Goal: Information Seeking & Learning: Learn about a topic

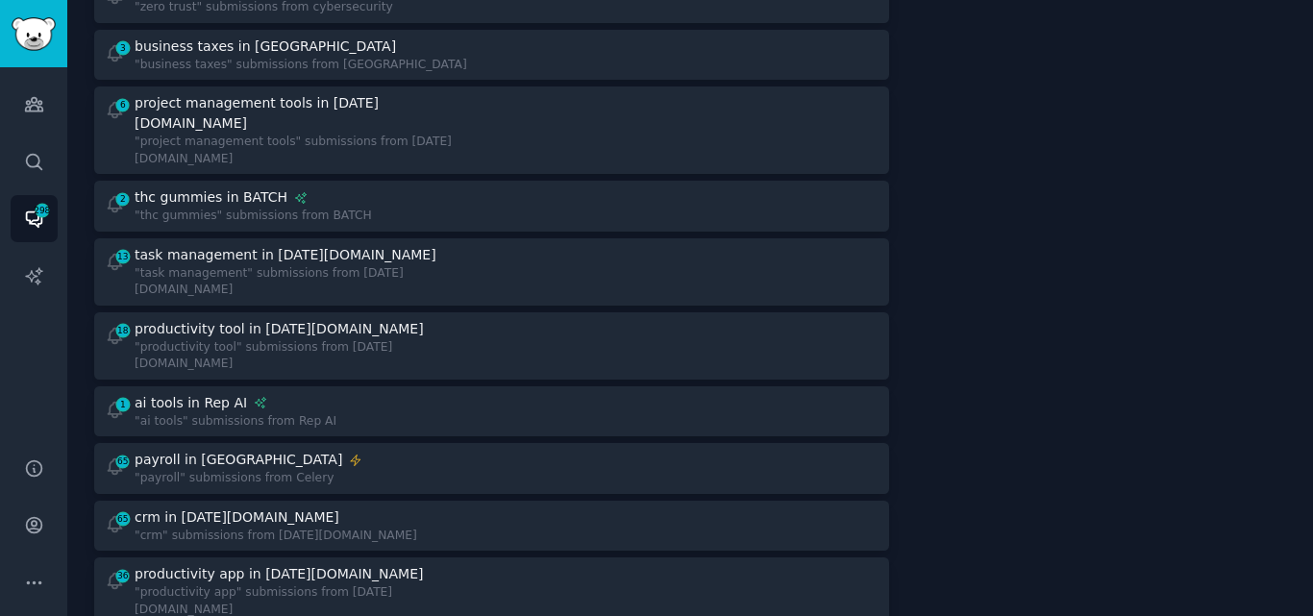
scroll to position [1128, 0]
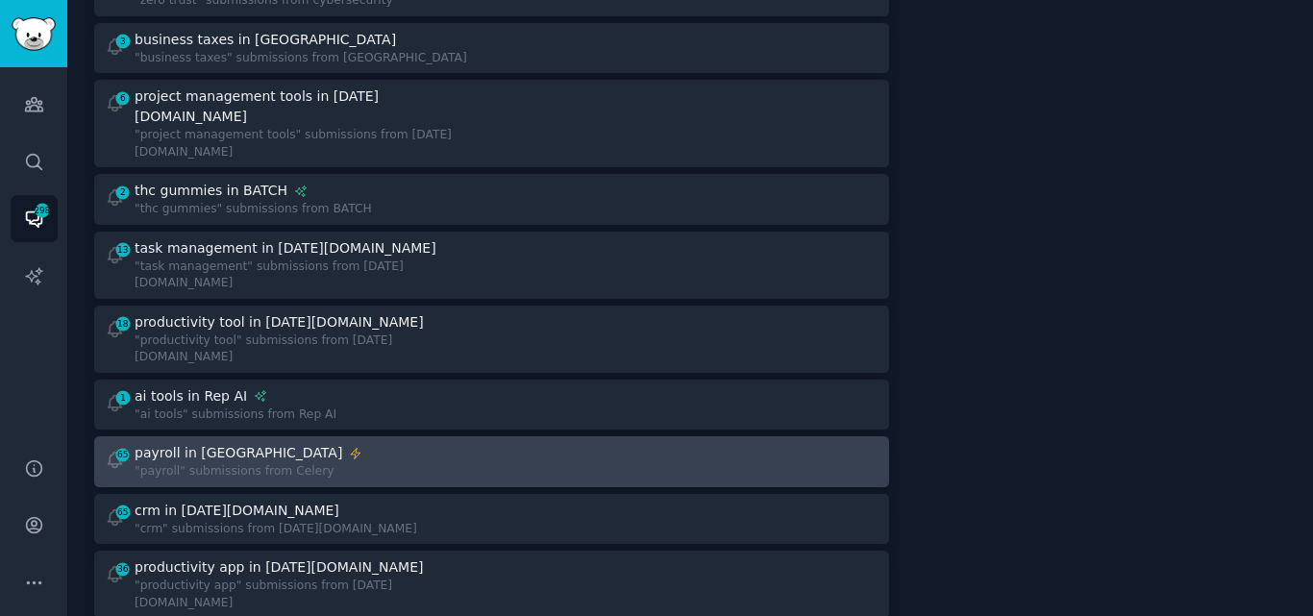
click at [315, 443] on div "65 payroll in Celery "payroll" submissions from Celery" at bounding box center [292, 461] width 374 height 37
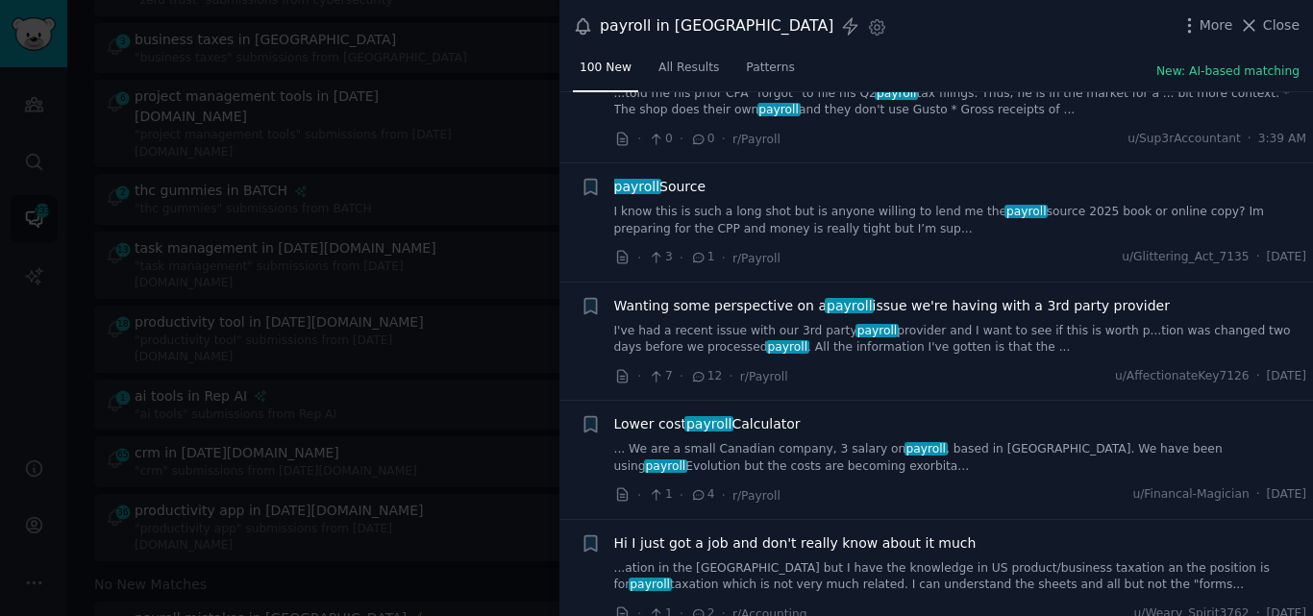
scroll to position [712, 0]
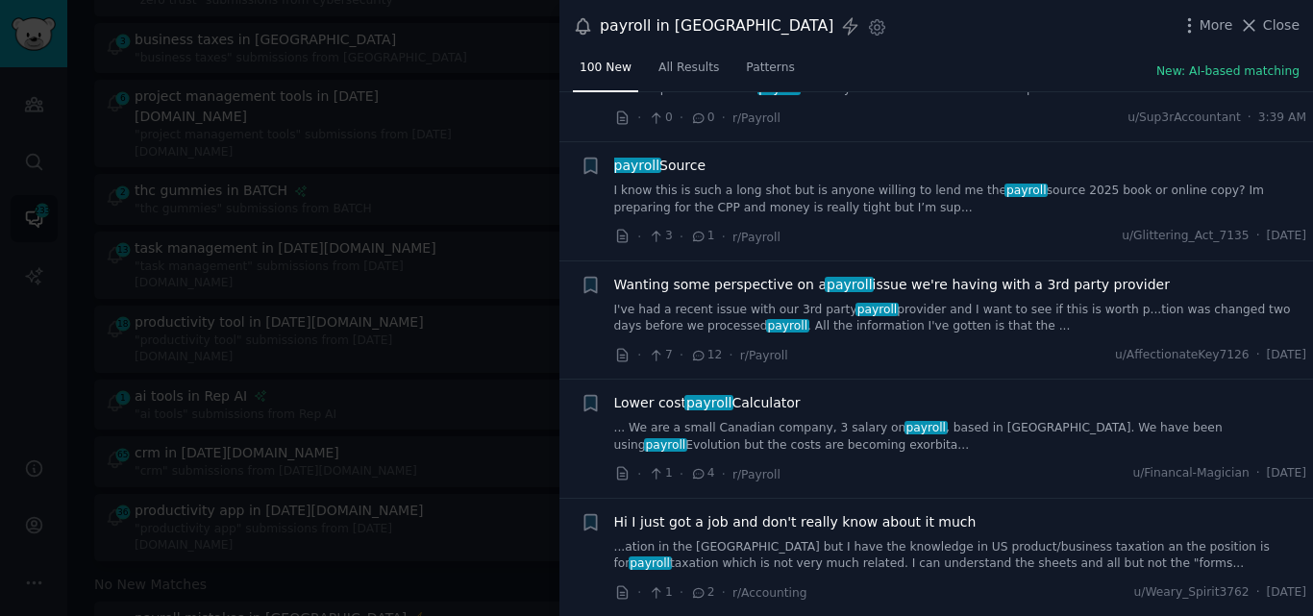
click at [821, 304] on link "I've had a recent issue with our 3rd party payroll provider and I want to see i…" at bounding box center [960, 319] width 693 height 34
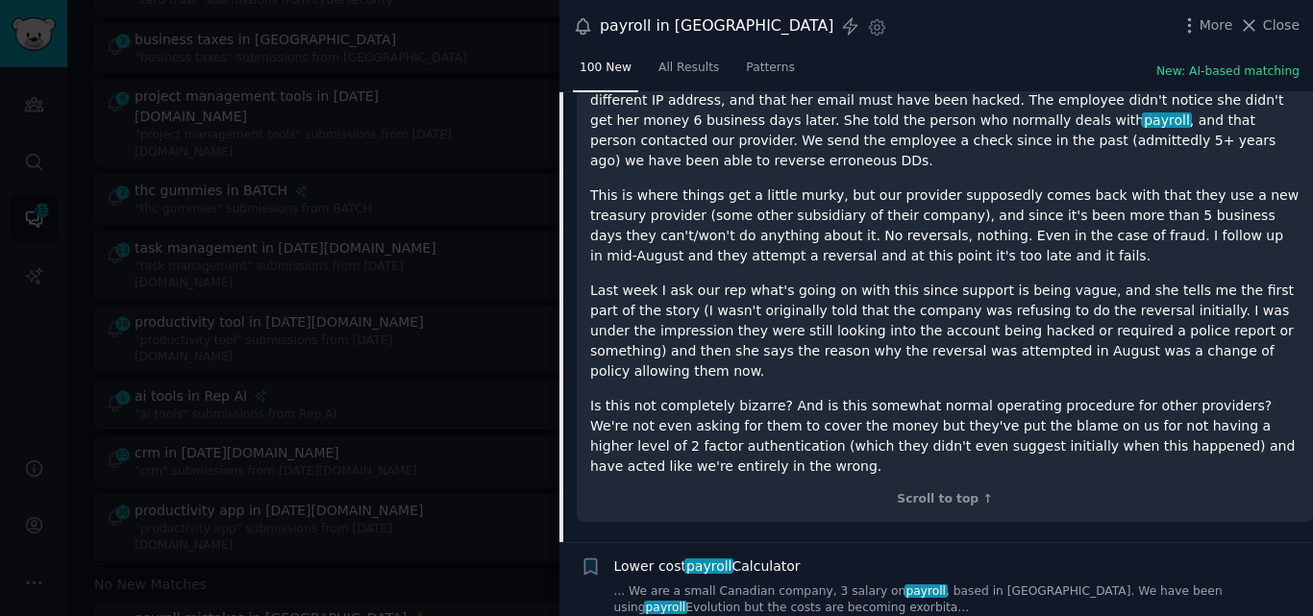
scroll to position [889, 0]
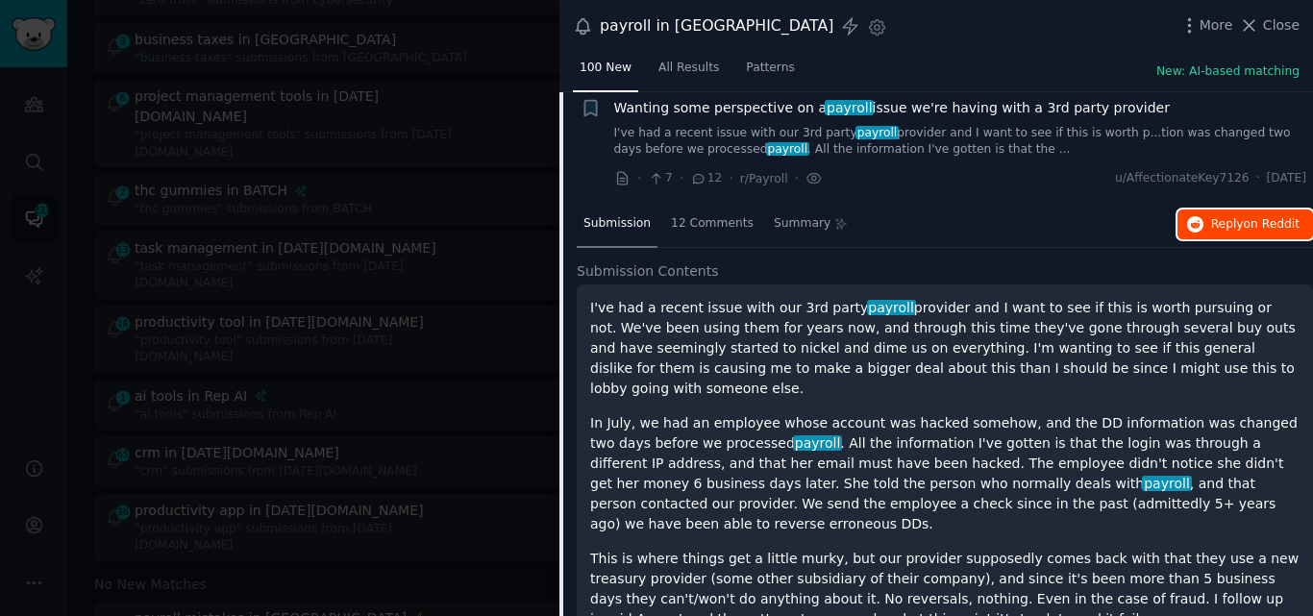
click at [1260, 217] on span "on Reddit" at bounding box center [1272, 223] width 56 height 13
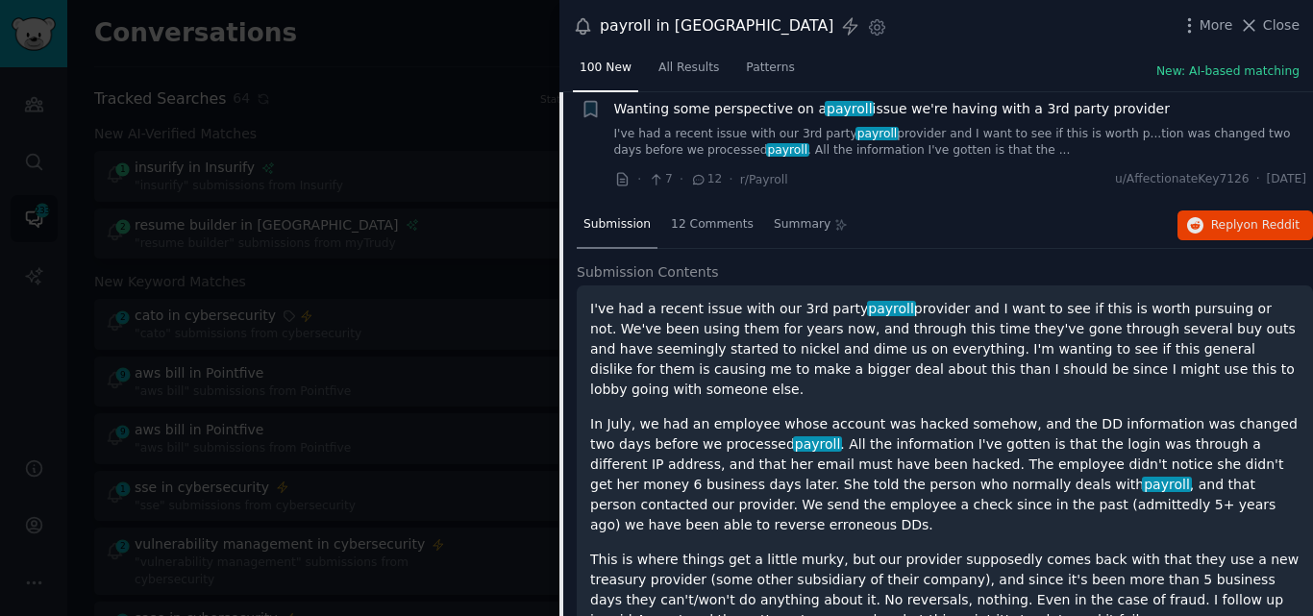
scroll to position [820, 0]
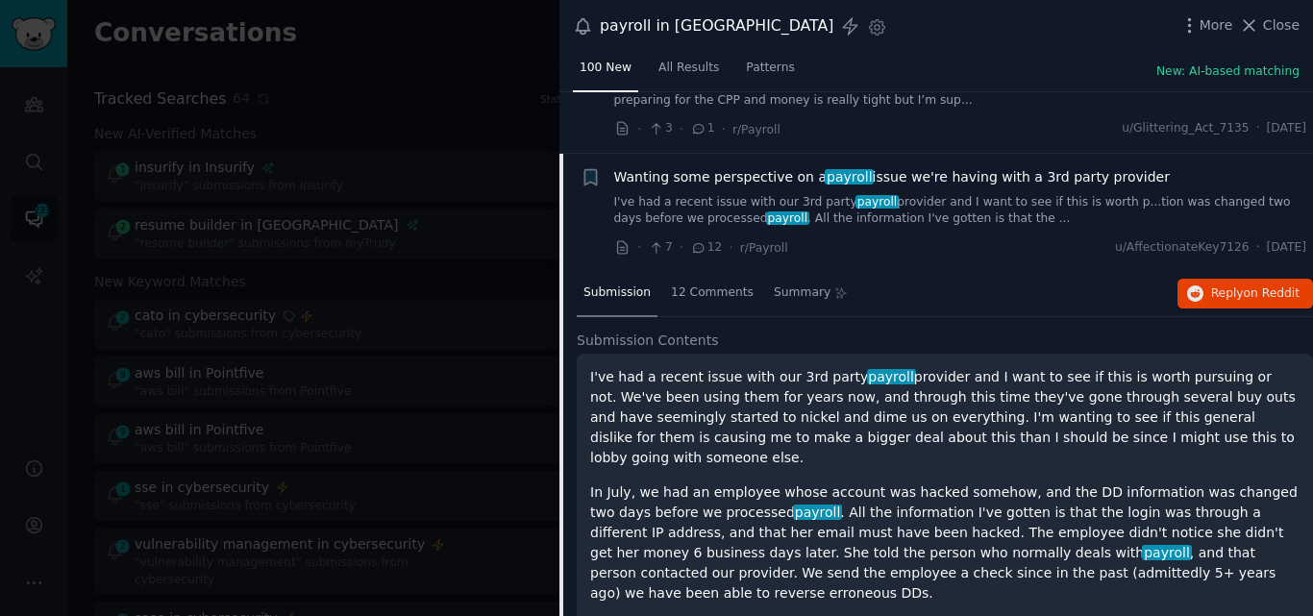
click at [941, 167] on span "Wanting some perspective on a payroll issue we're having with a 3rd party provi…" at bounding box center [892, 177] width 556 height 20
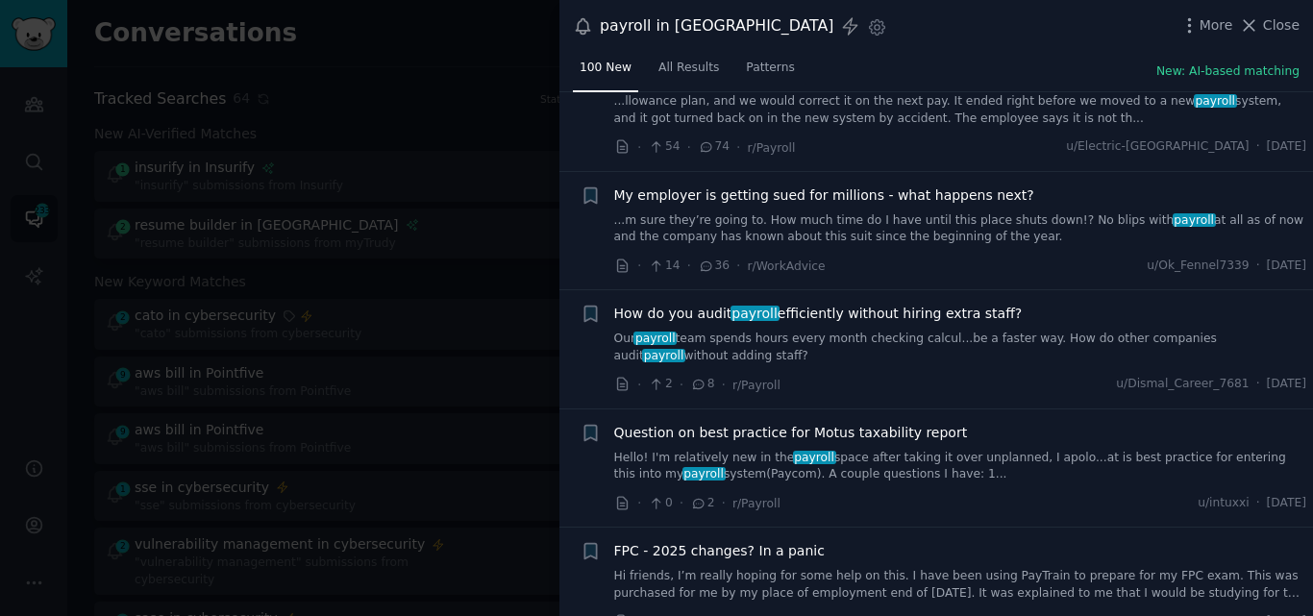
scroll to position [2095, 0]
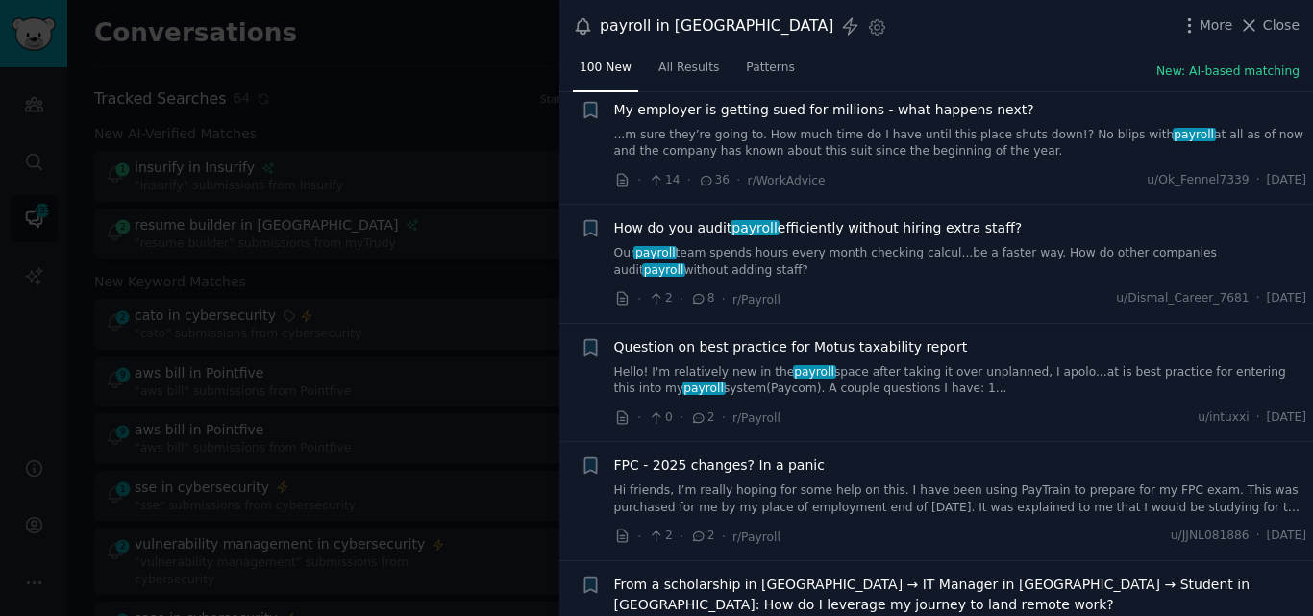
click at [770, 245] on link "Our payroll team spends hours every month checking calcul...be a faster way. Ho…" at bounding box center [960, 262] width 693 height 34
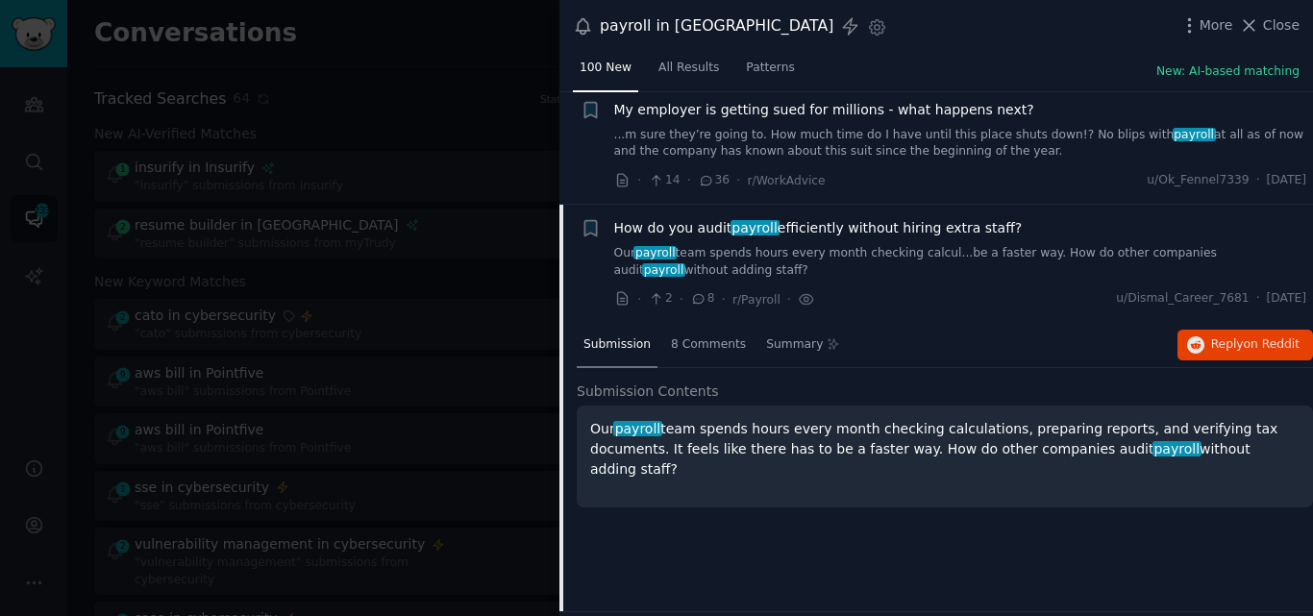
scroll to position [2188, 0]
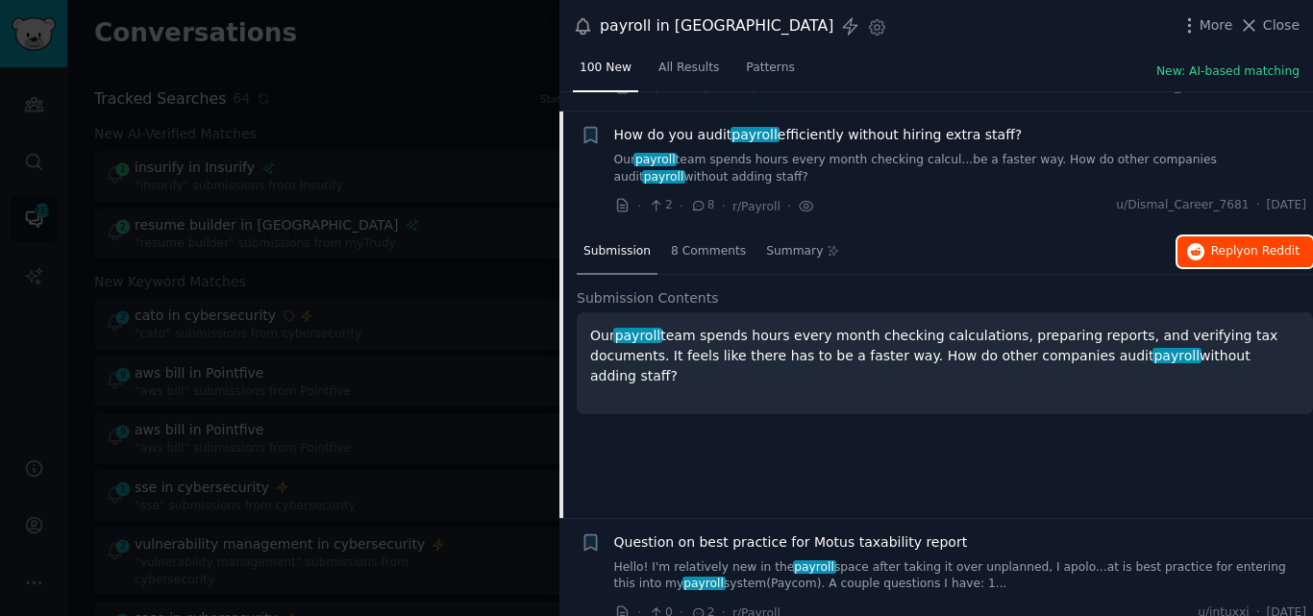
click at [1220, 243] on span "Reply on Reddit" at bounding box center [1255, 251] width 88 height 17
click at [716, 125] on span "How do you audit payroll efficiently without hiring extra staff?" at bounding box center [818, 135] width 409 height 20
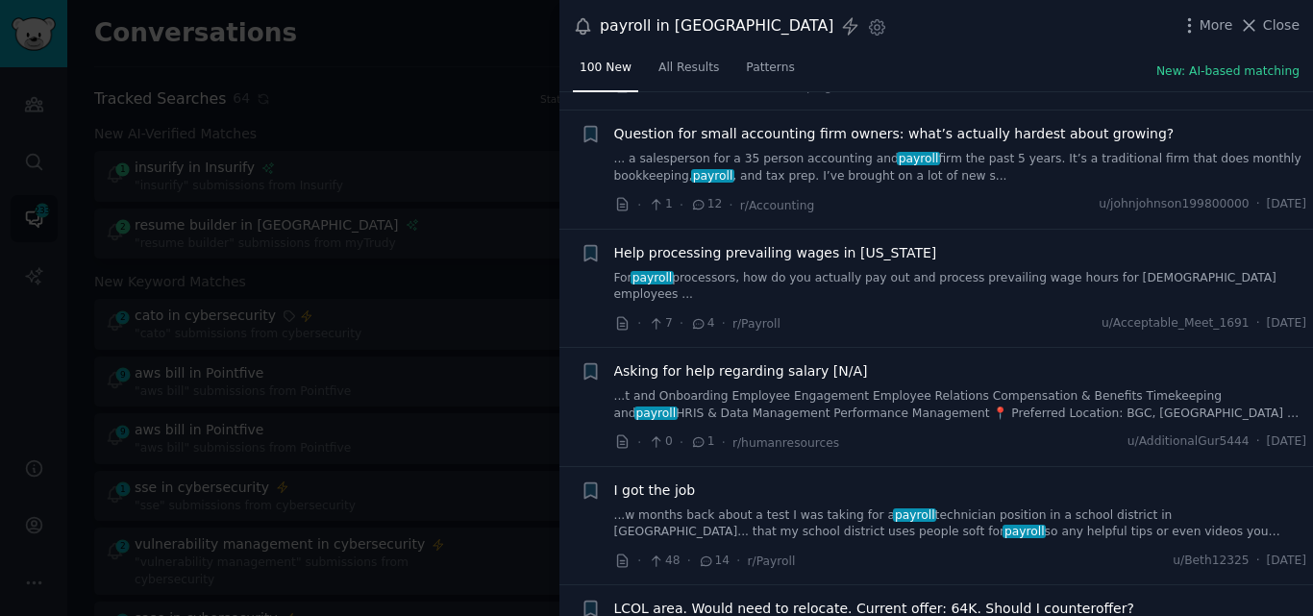
scroll to position [3996, 0]
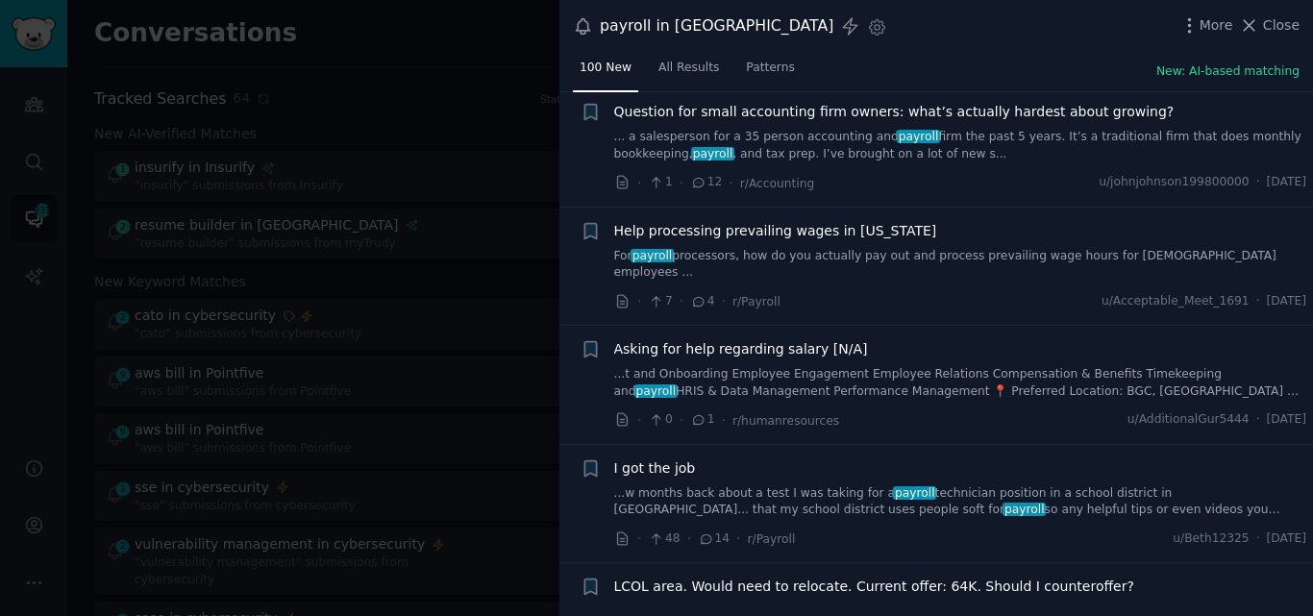
click at [1000, 248] on link "For payroll processors, how do you actually pay out and process prevailing wage…" at bounding box center [960, 265] width 693 height 34
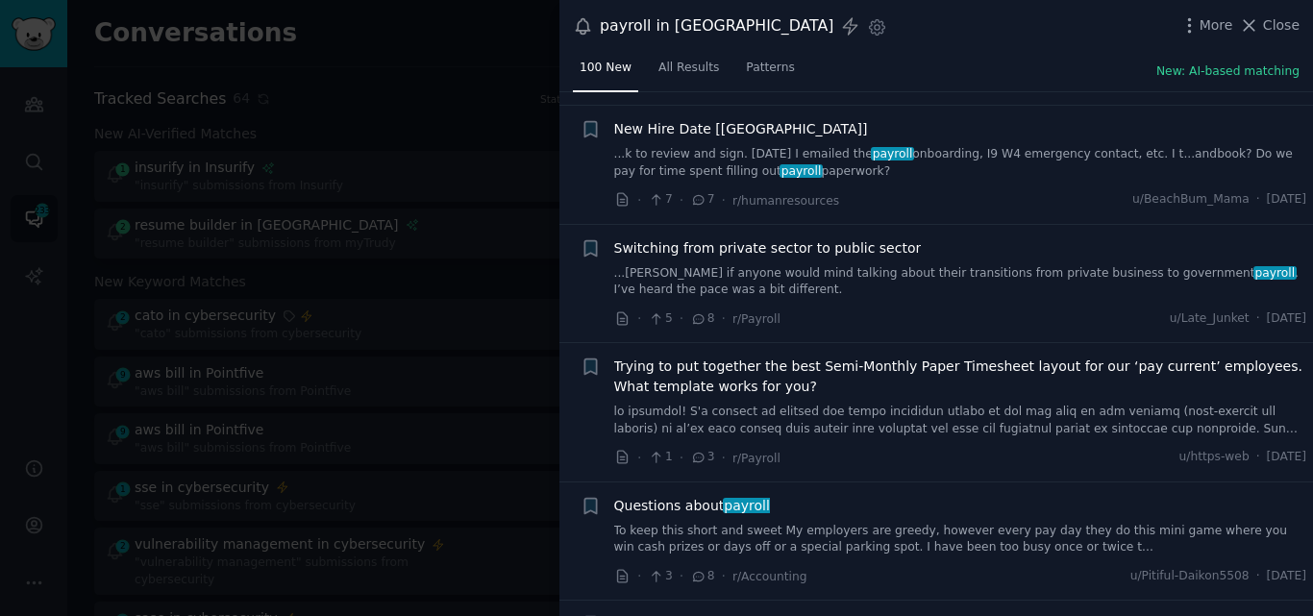
scroll to position [1572, 0]
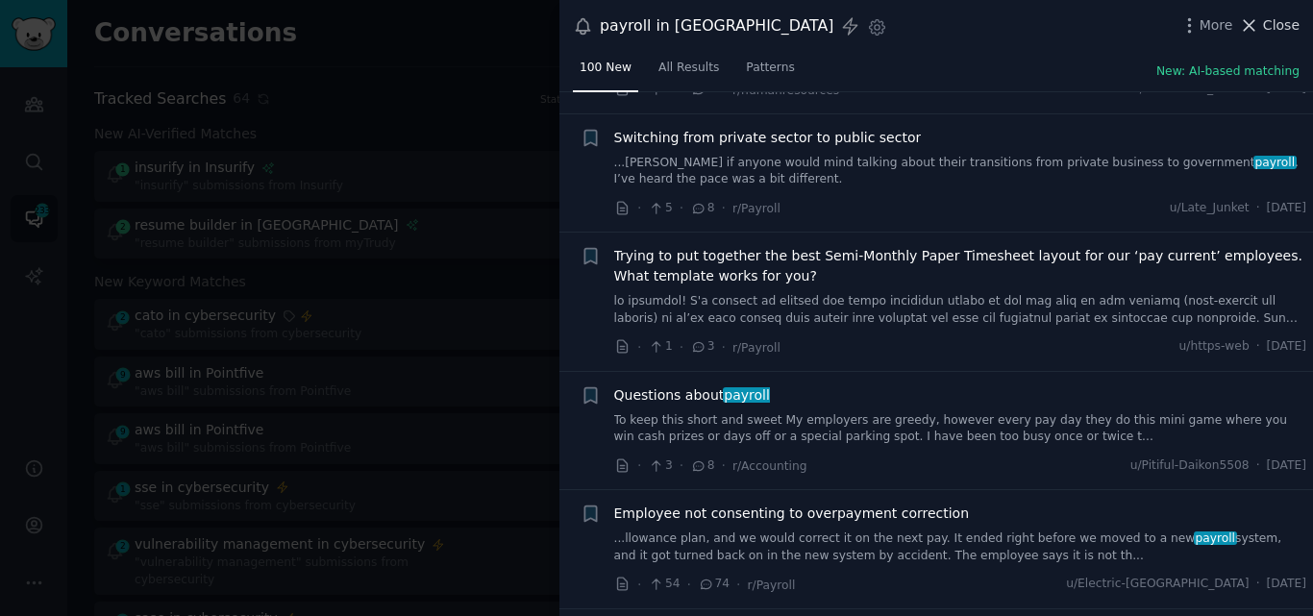
click at [1260, 27] on icon at bounding box center [1249, 25] width 20 height 20
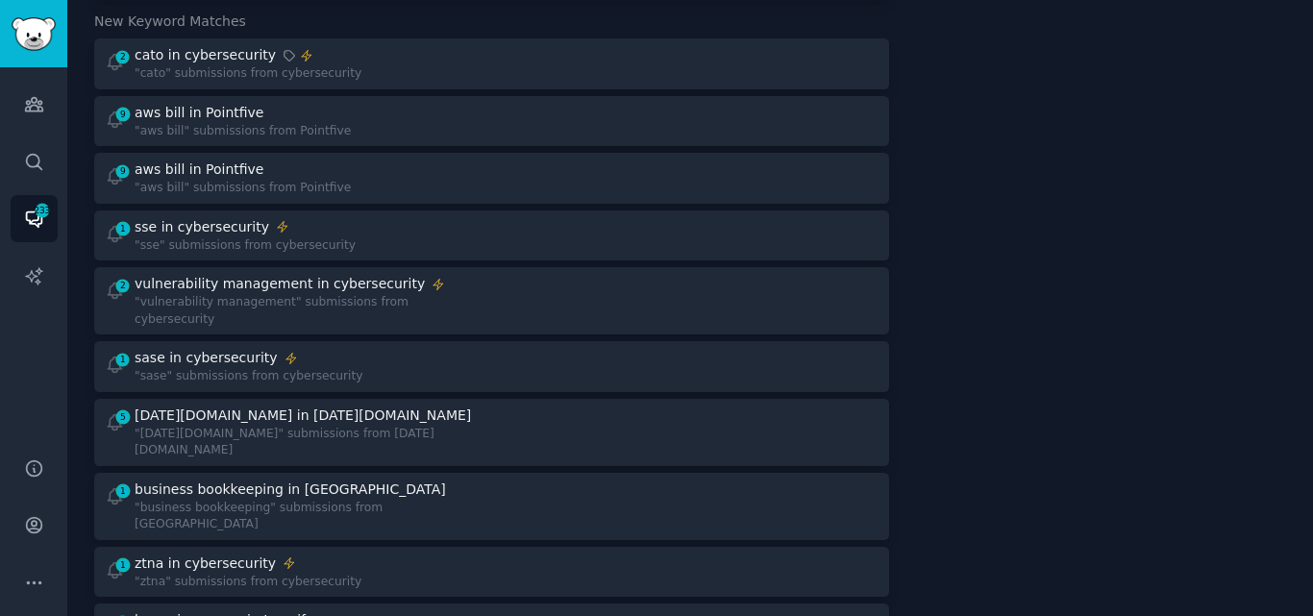
scroll to position [334, 0]
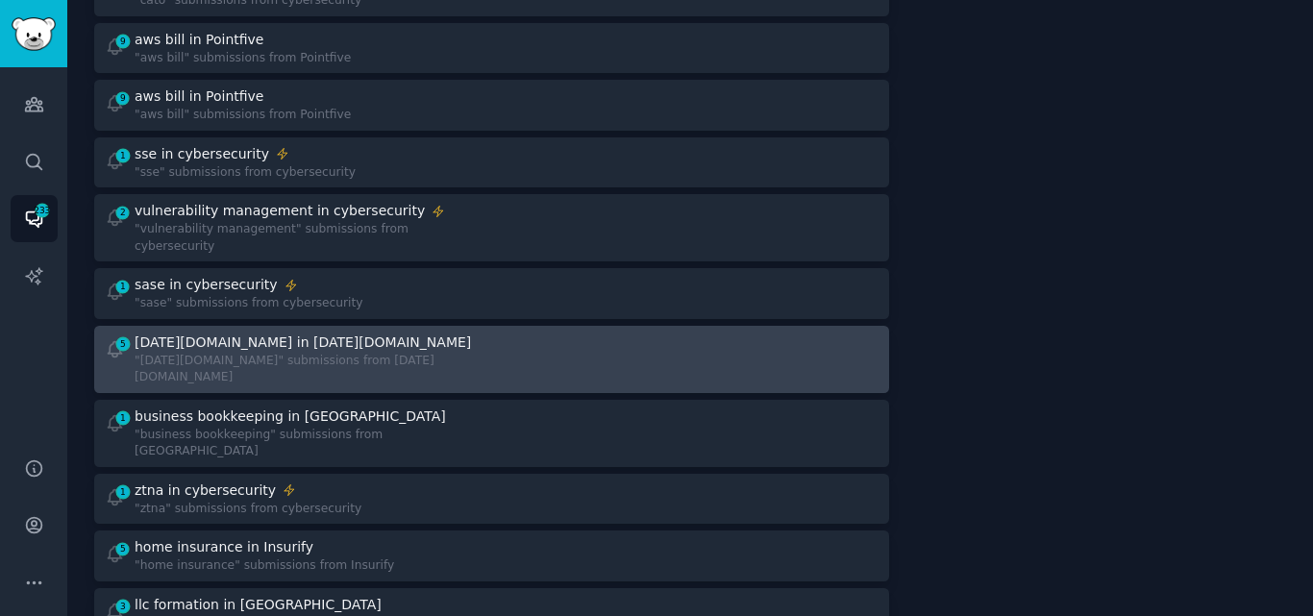
click at [329, 333] on div "[DATE][DOMAIN_NAME] in [DATE][DOMAIN_NAME]" at bounding box center [306, 343] width 343 height 20
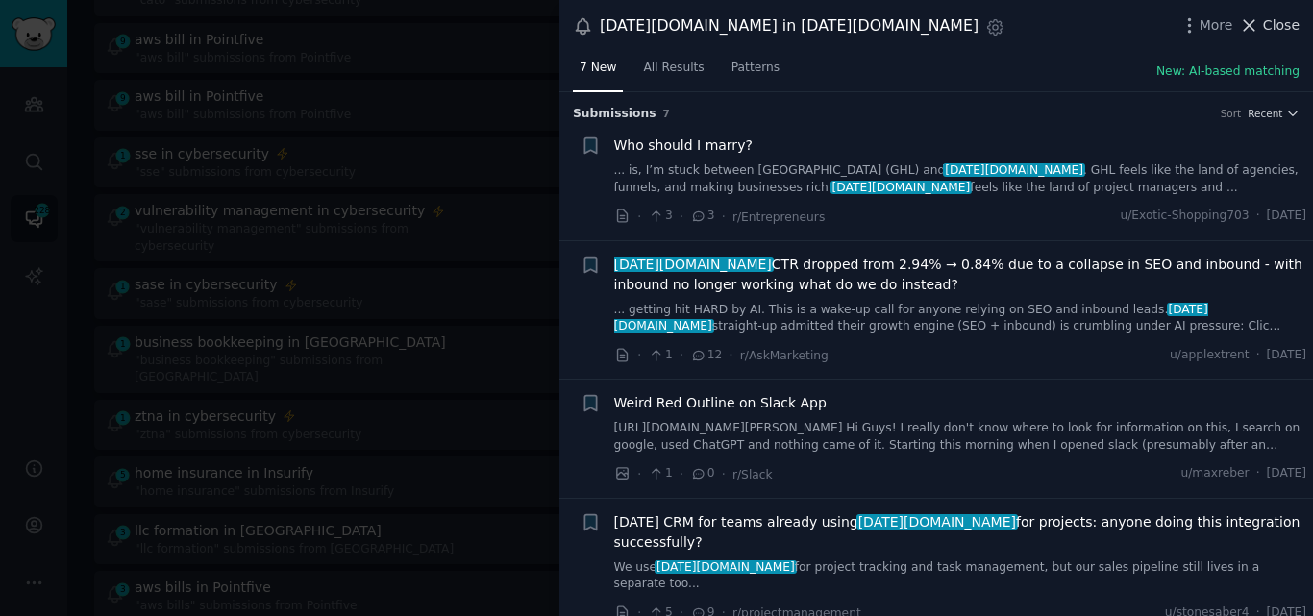
click at [1267, 26] on span "Close" at bounding box center [1281, 25] width 37 height 20
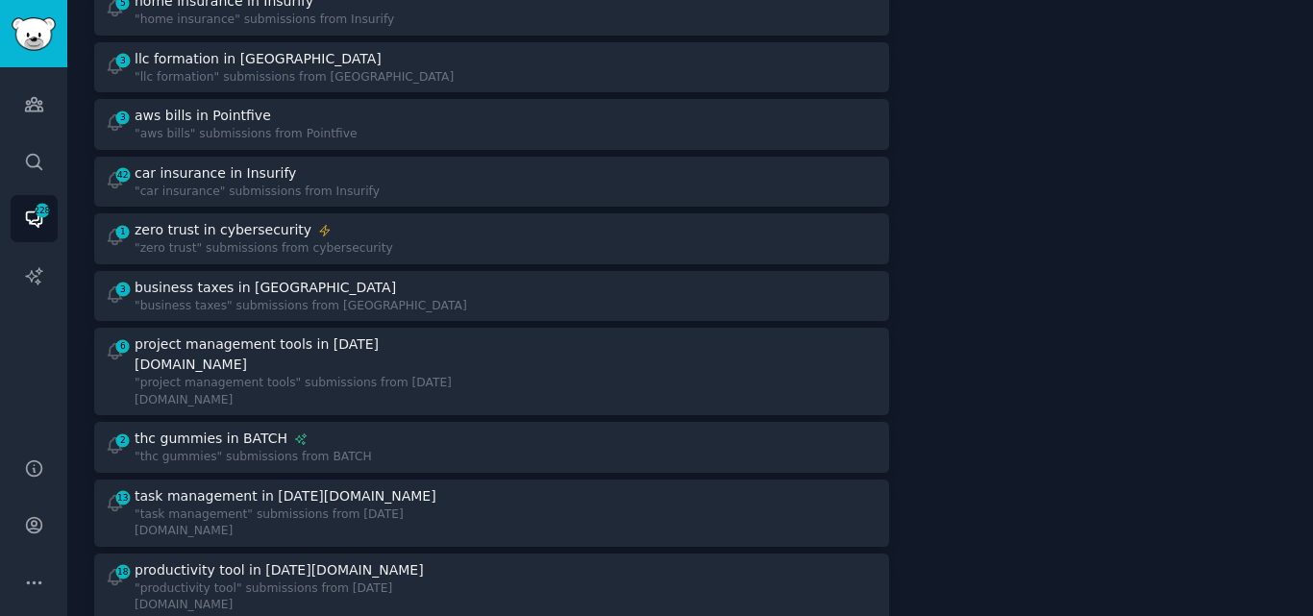
scroll to position [842, 0]
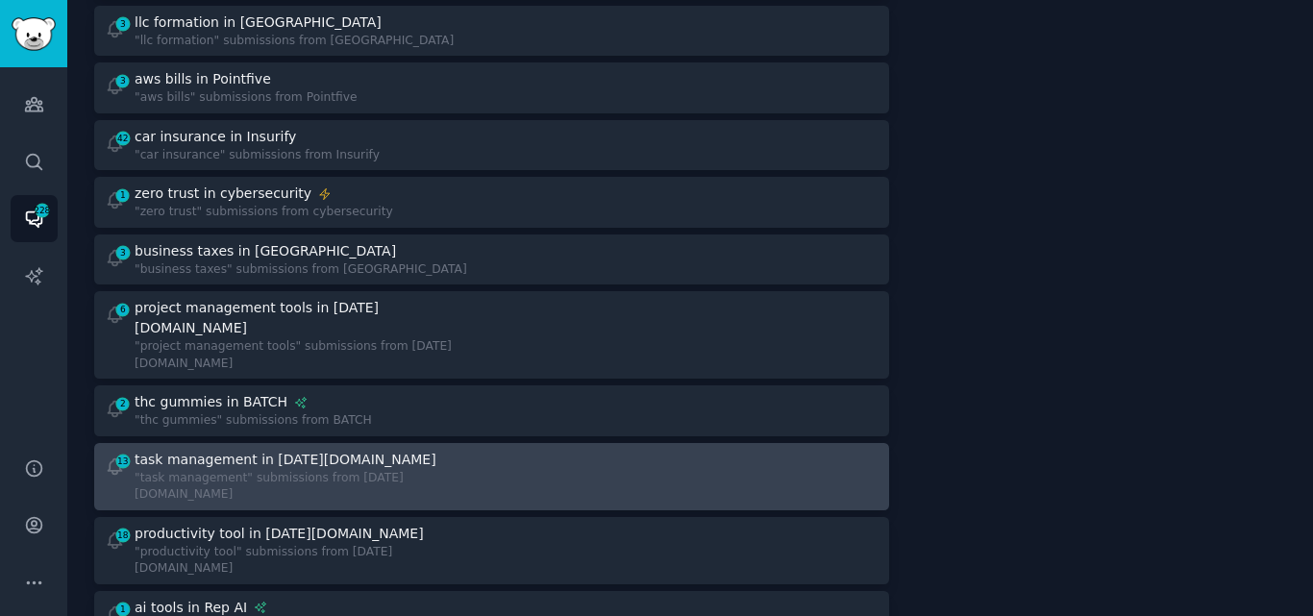
click at [322, 470] on div ""task management" submissions from [DATE][DOMAIN_NAME]" at bounding box center [306, 487] width 343 height 34
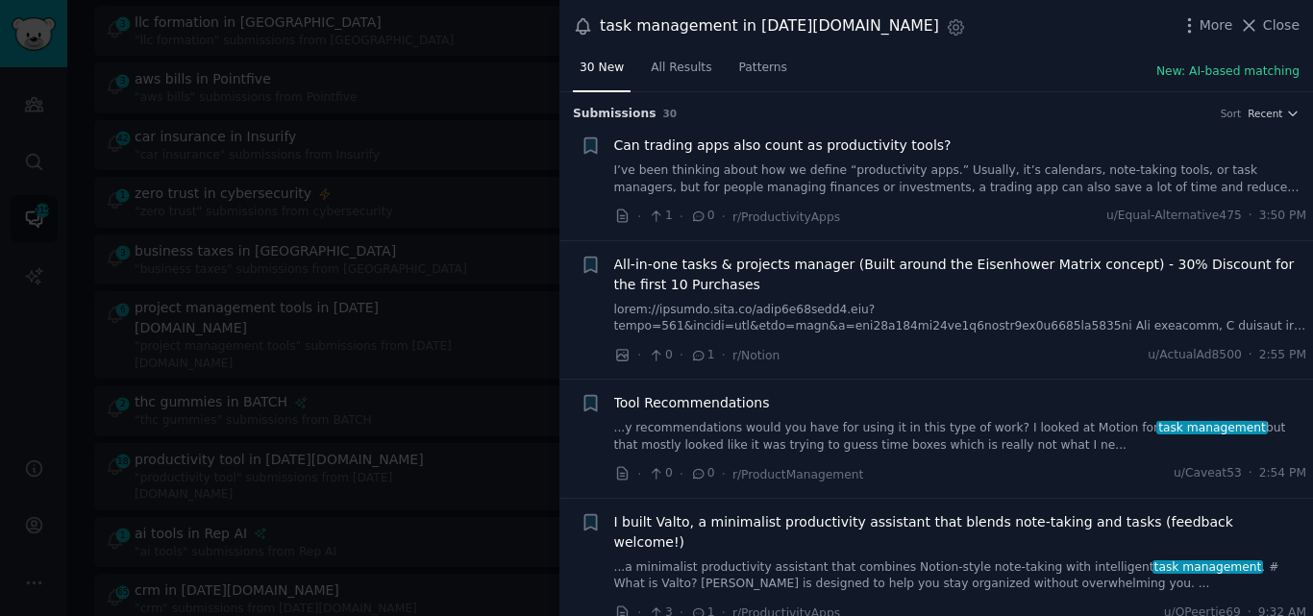
click at [822, 437] on link "...y recommendations would you have for using it in this type of work? I looked…" at bounding box center [960, 437] width 693 height 34
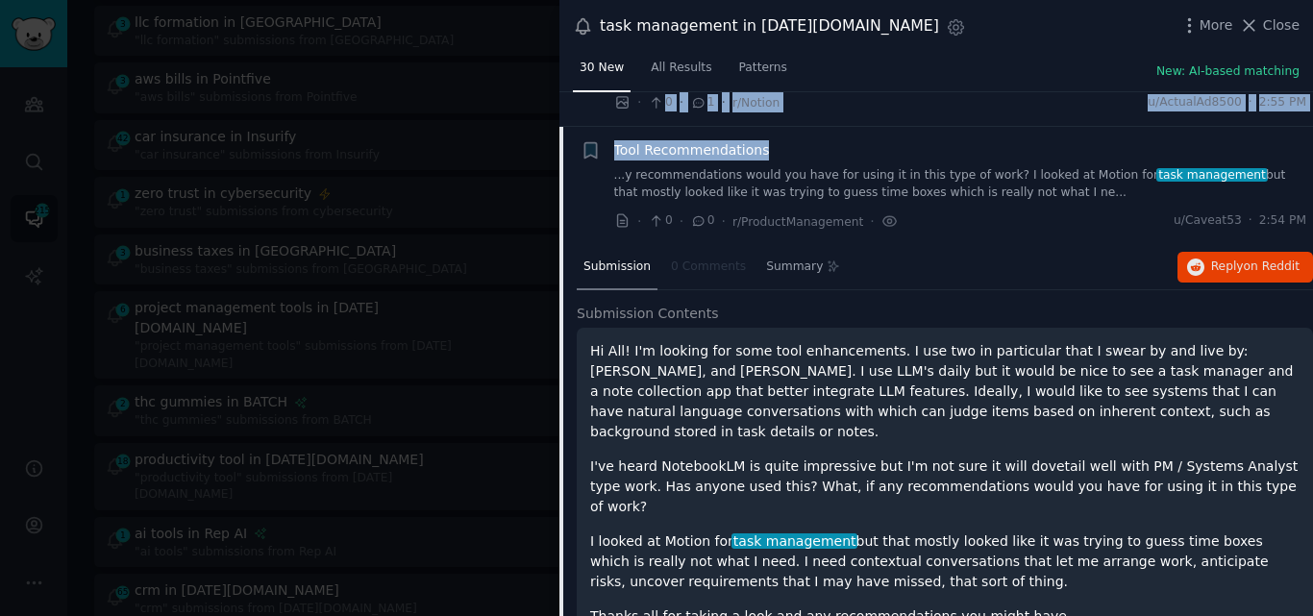
scroll to position [235, 0]
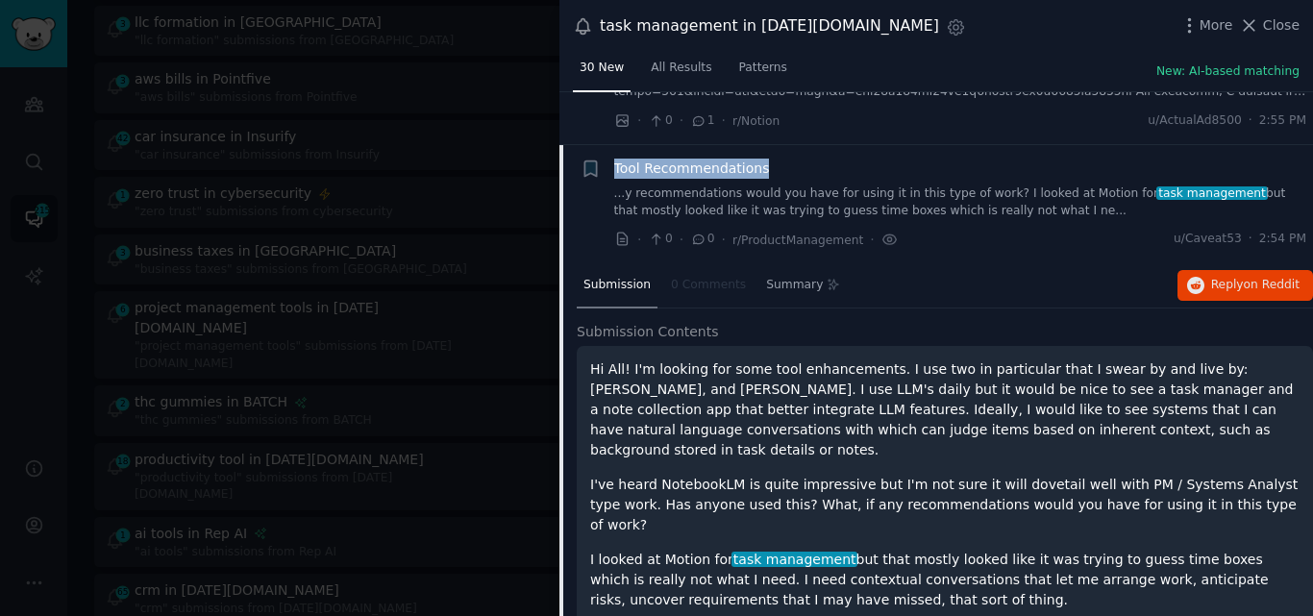
drag, startPoint x: 761, startPoint y: 117, endPoint x: 612, endPoint y: 162, distance: 154.5
click at [612, 162] on div "+ Tool Recommendations ...y recommendations would you have for using it in this…" at bounding box center [944, 204] width 727 height 91
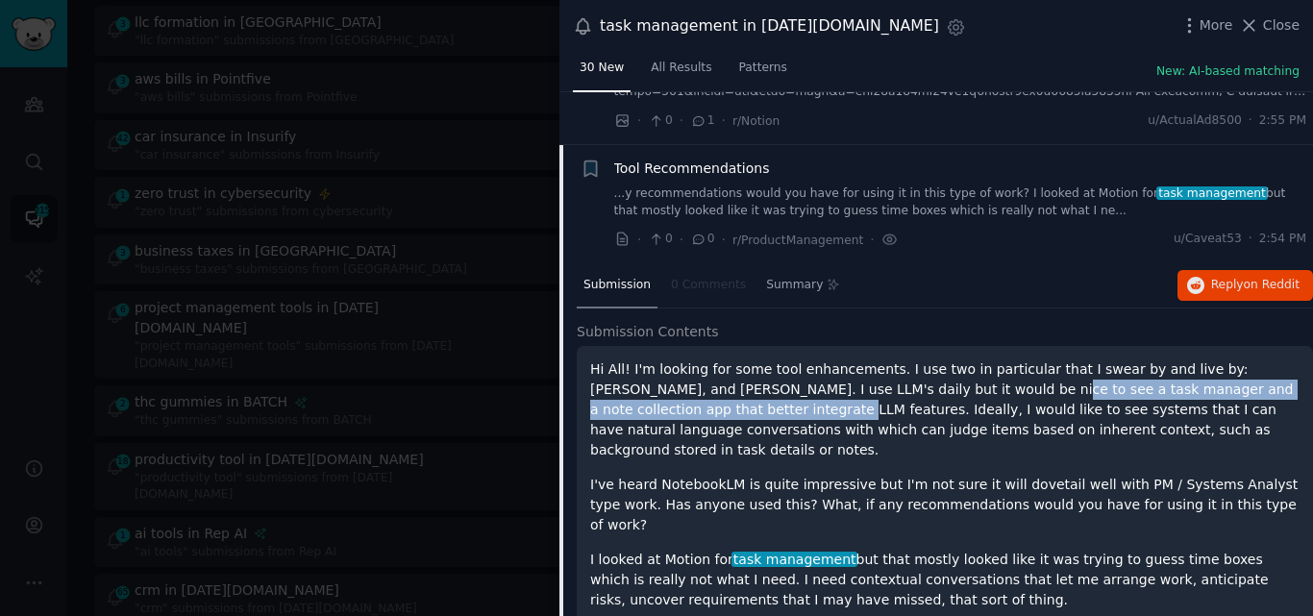
drag, startPoint x: 924, startPoint y: 386, endPoint x: 666, endPoint y: 412, distance: 259.1
click at [666, 412] on p "Hi All! I'm looking for some tool enhancements. I use two in particular that I …" at bounding box center [945, 410] width 710 height 101
copy p "task manager and a note collection app that better integrate LLM features"
click at [691, 173] on span "Tool Recommendations" at bounding box center [692, 169] width 156 height 20
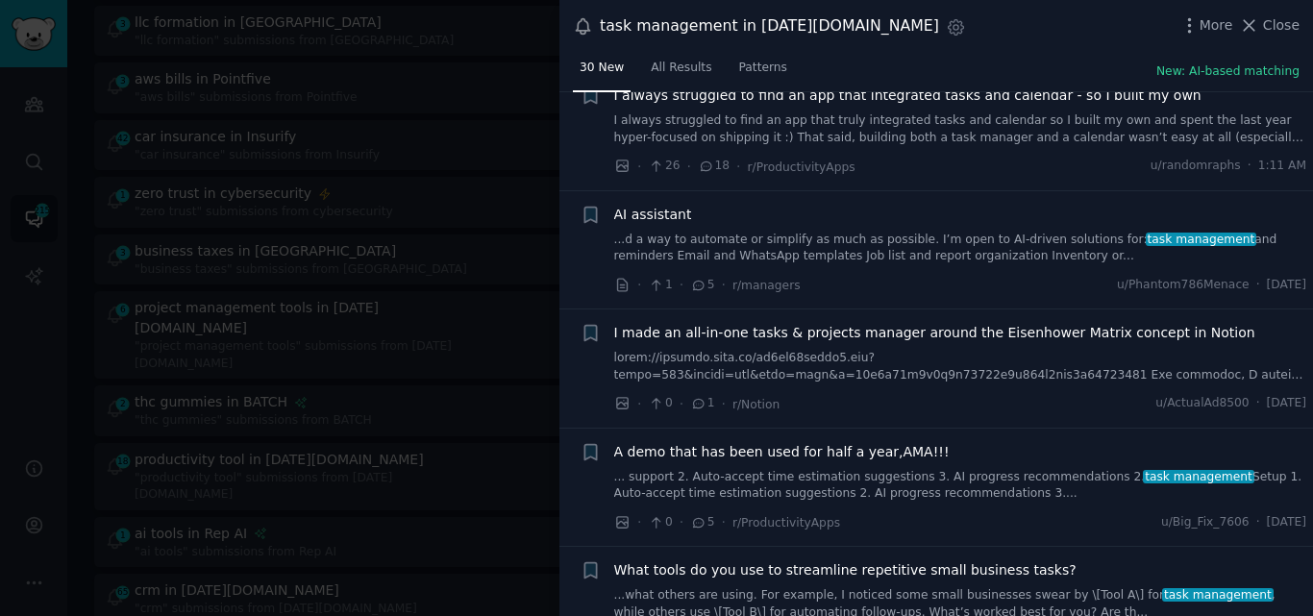
scroll to position [572, 0]
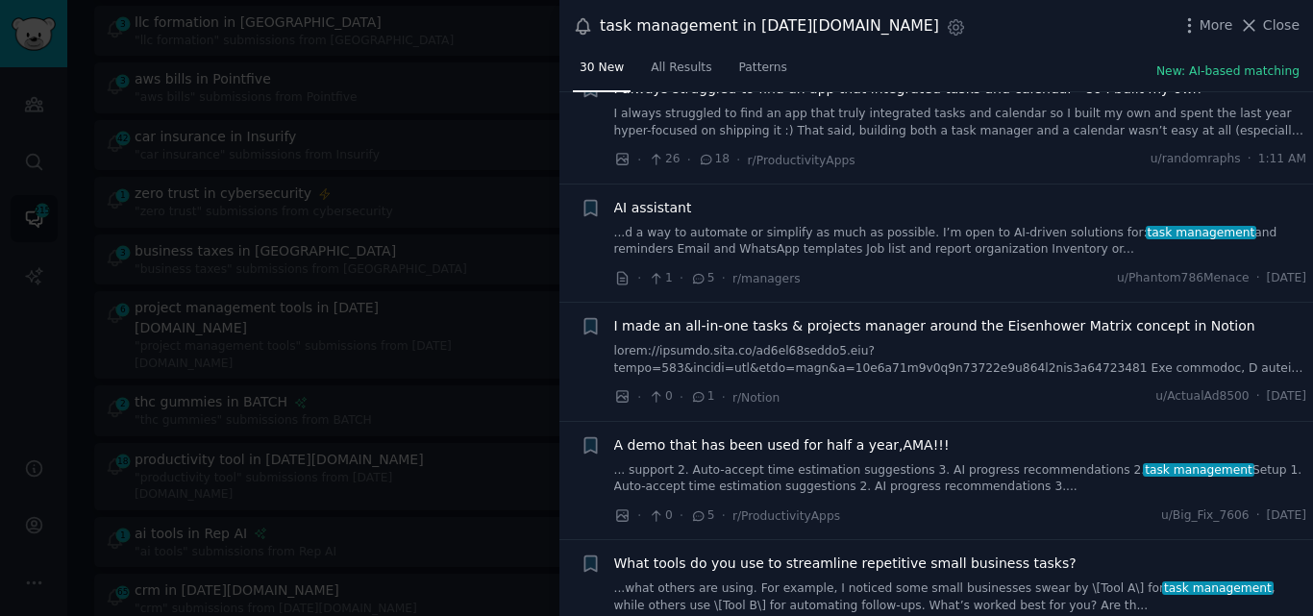
click at [861, 225] on link "...d a way to automate or simplify as much as possible. I’m open to AI-driven s…" at bounding box center [960, 242] width 693 height 34
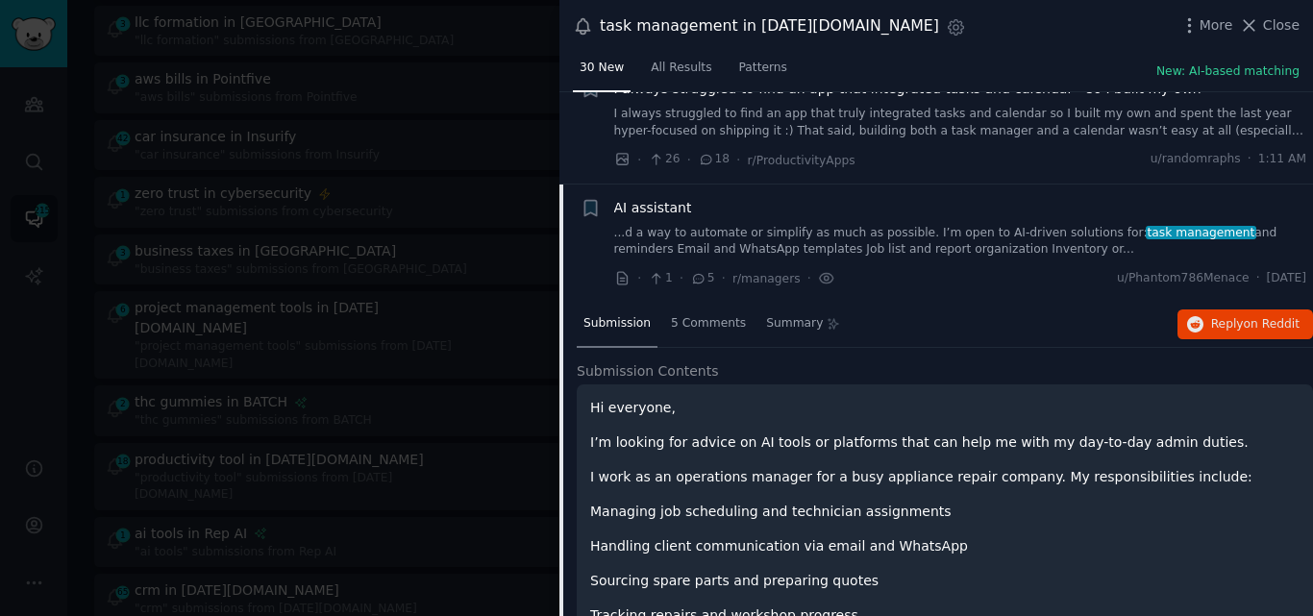
scroll to position [644, 0]
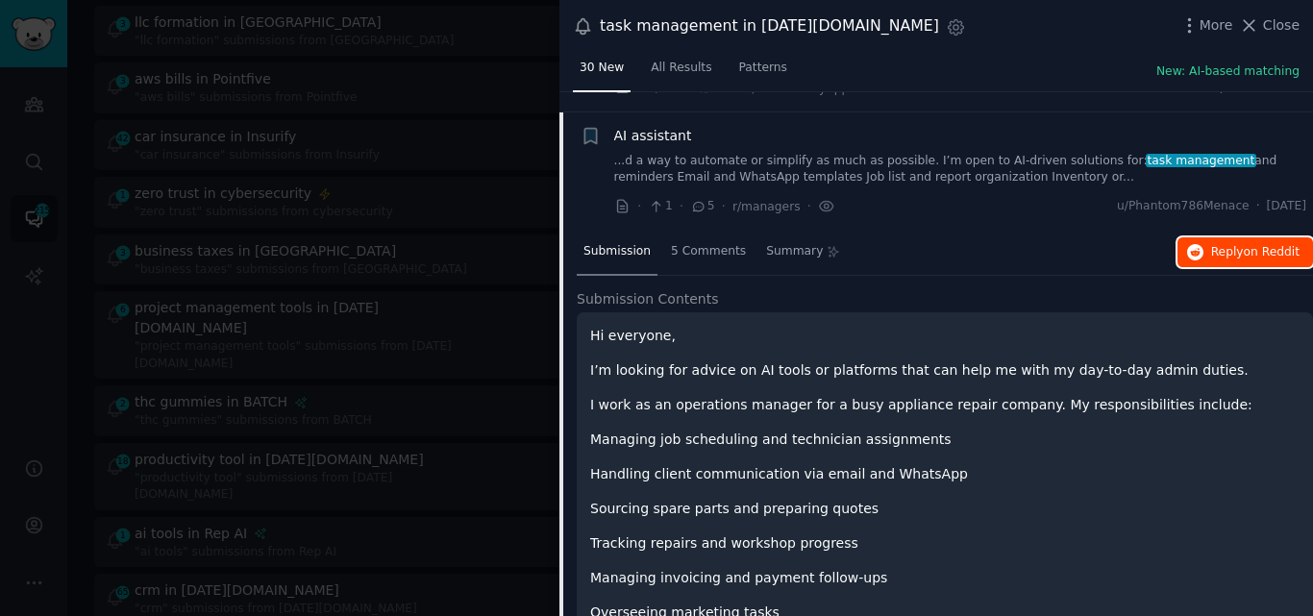
click at [1195, 237] on button "Reply on Reddit" at bounding box center [1246, 252] width 136 height 31
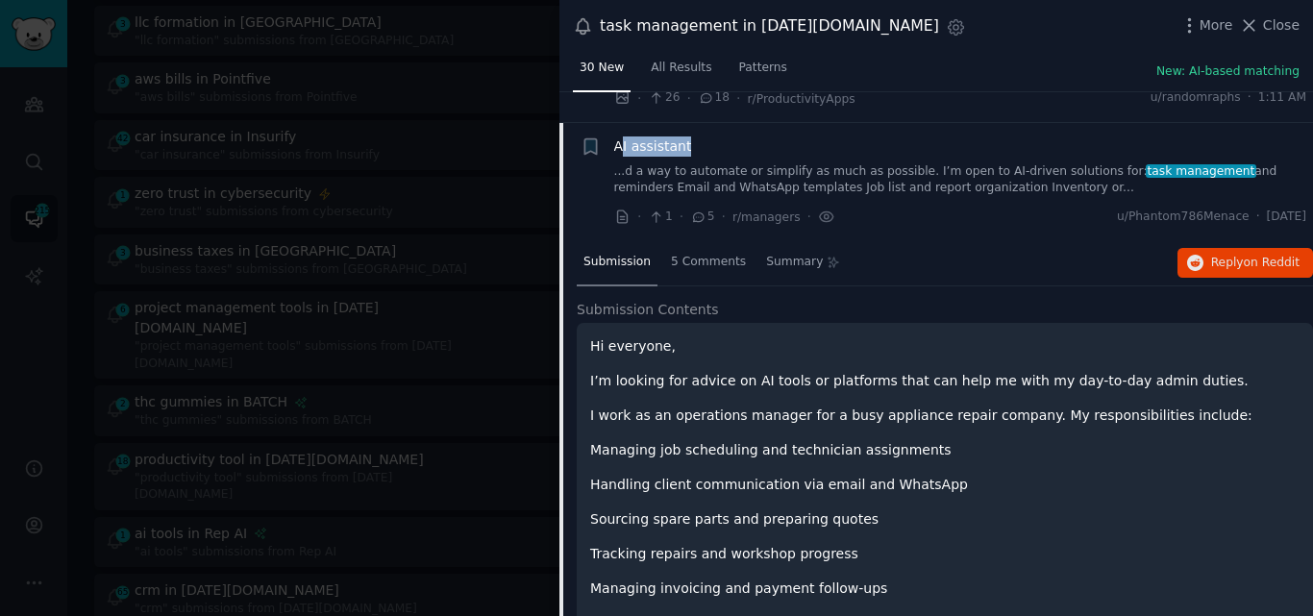
scroll to position [633, 0]
drag, startPoint x: 694, startPoint y: 114, endPoint x: 612, endPoint y: 116, distance: 82.7
click at [612, 137] on div "+ AI assistant ...d a way to automate or simplify as much as possible. I’m open…" at bounding box center [944, 182] width 727 height 91
copy span "AI assistant"
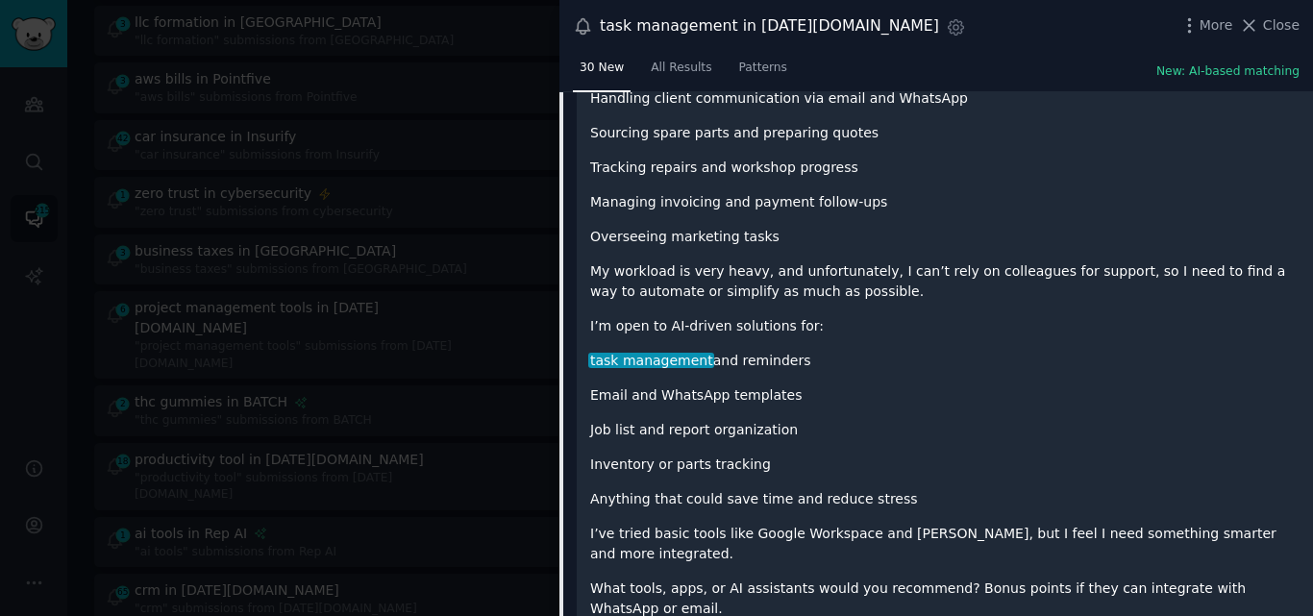
scroll to position [1044, 0]
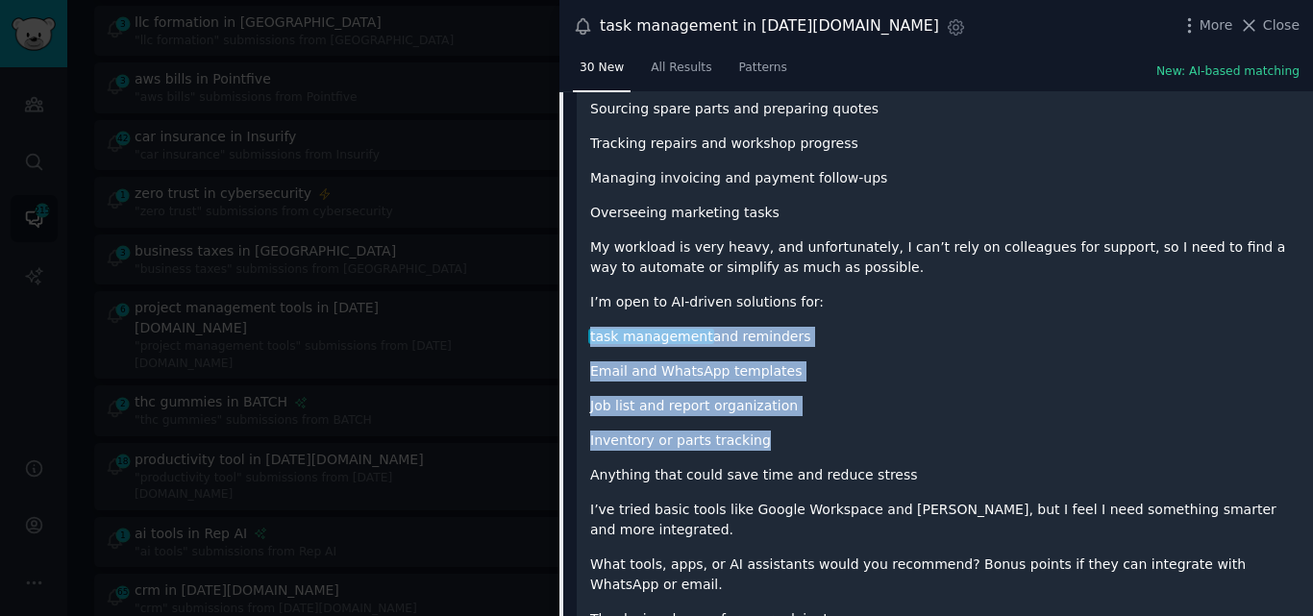
drag, startPoint x: 758, startPoint y: 420, endPoint x: 585, endPoint y: 316, distance: 201.8
click at [585, 316] on div "Hi everyone, I’m looking for advice on AI tools or platforms that can help me w…" at bounding box center [945, 294] width 736 height 762
copy div "task management and reminders Email and WhatsApp templates Job list and report …"
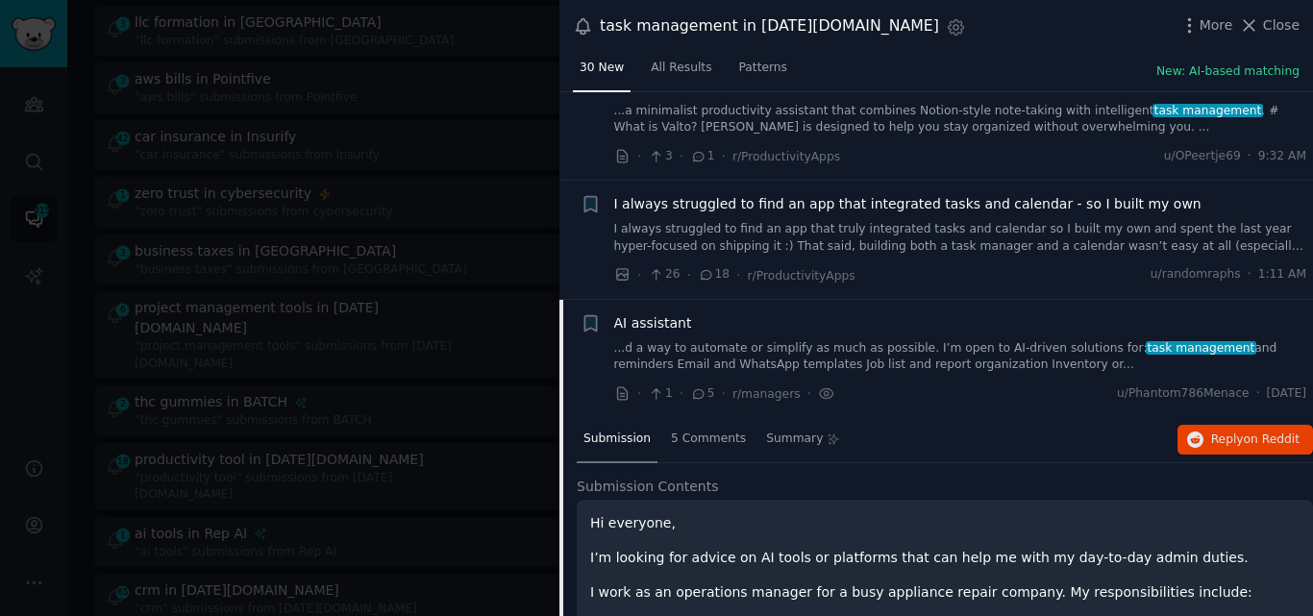
scroll to position [440, 0]
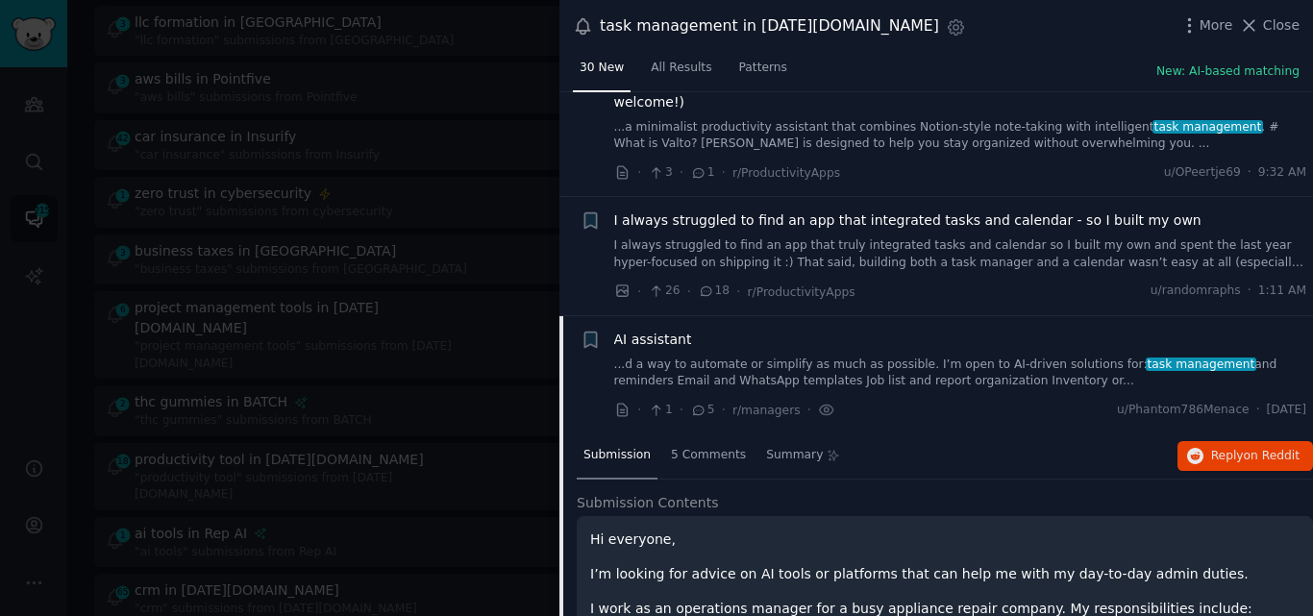
click at [655, 330] on span "AI assistant" at bounding box center [653, 340] width 78 height 20
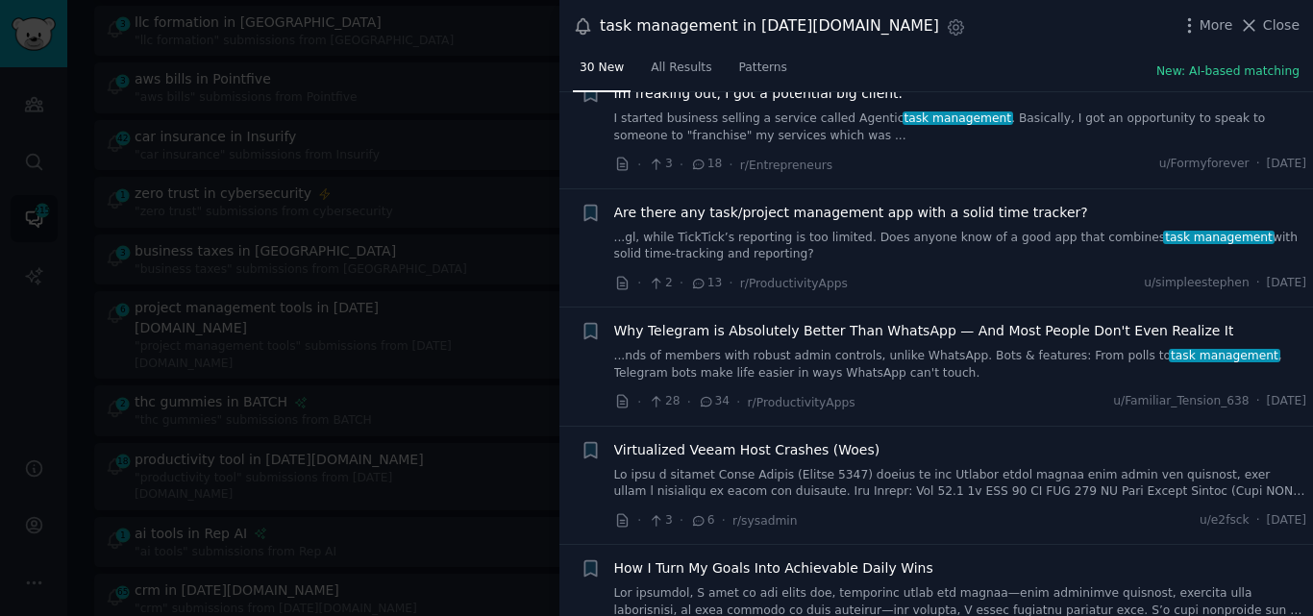
scroll to position [1890, 0]
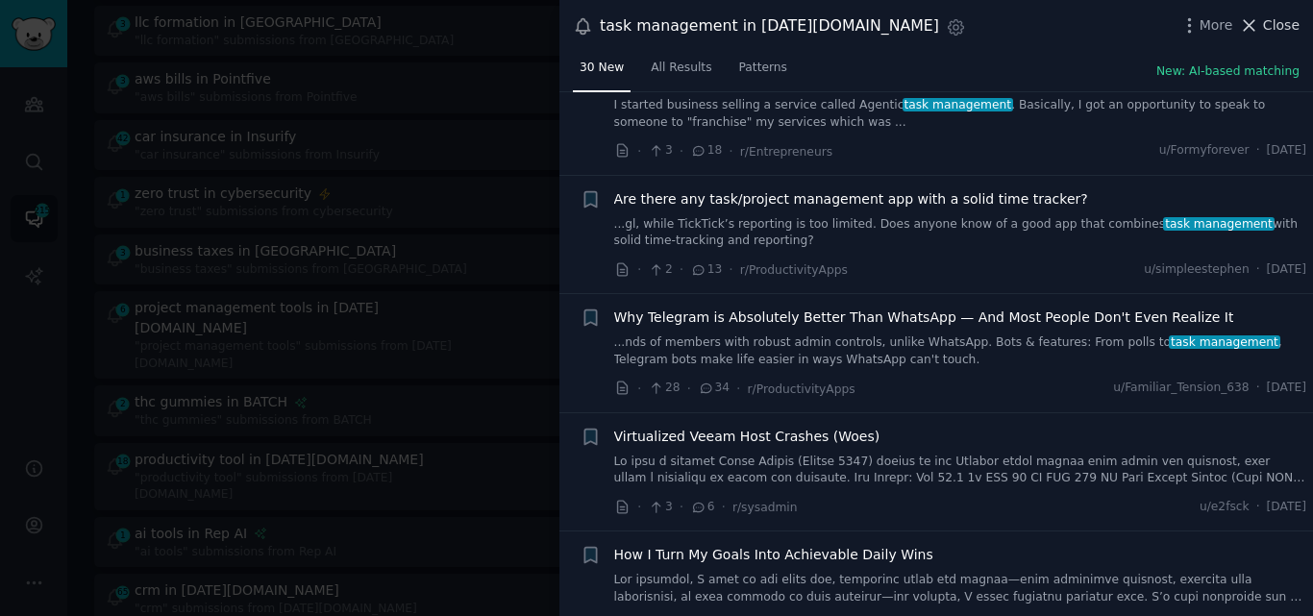
click at [1260, 22] on icon at bounding box center [1249, 25] width 20 height 20
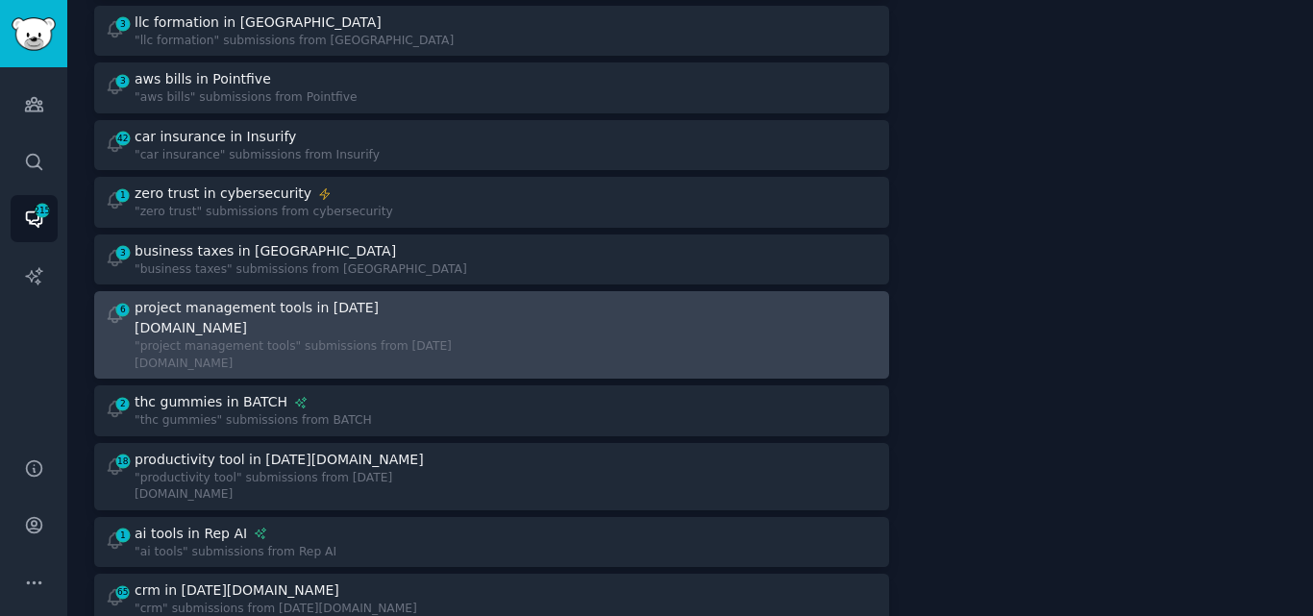
click at [329, 338] on div ""project management tools" submissions from [DATE][DOMAIN_NAME]" at bounding box center [306, 355] width 343 height 34
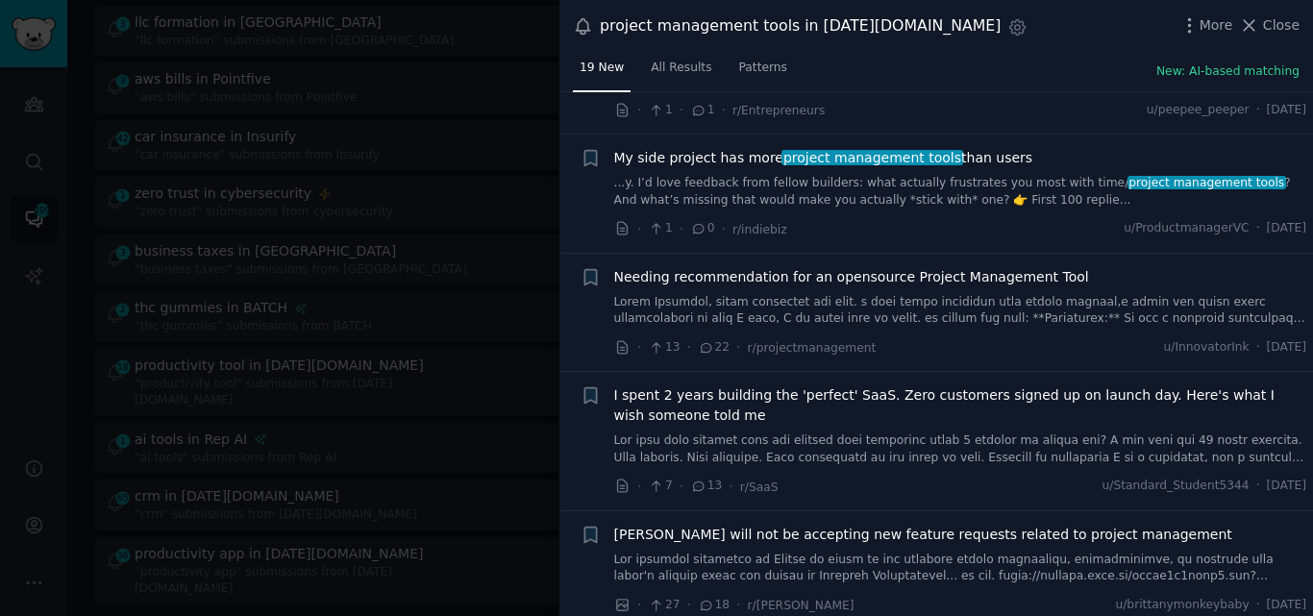
scroll to position [1399, 0]
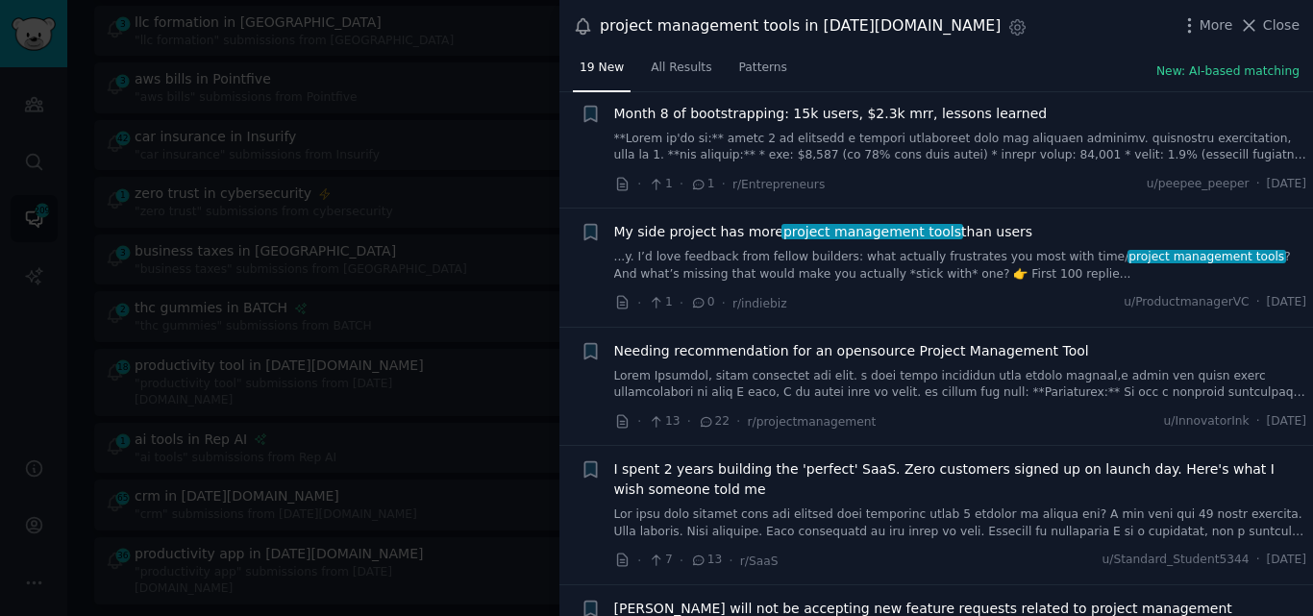
click at [1276, 13] on div "More Close" at bounding box center [1240, 25] width 120 height 24
click at [1269, 25] on span "Close" at bounding box center [1281, 25] width 37 height 20
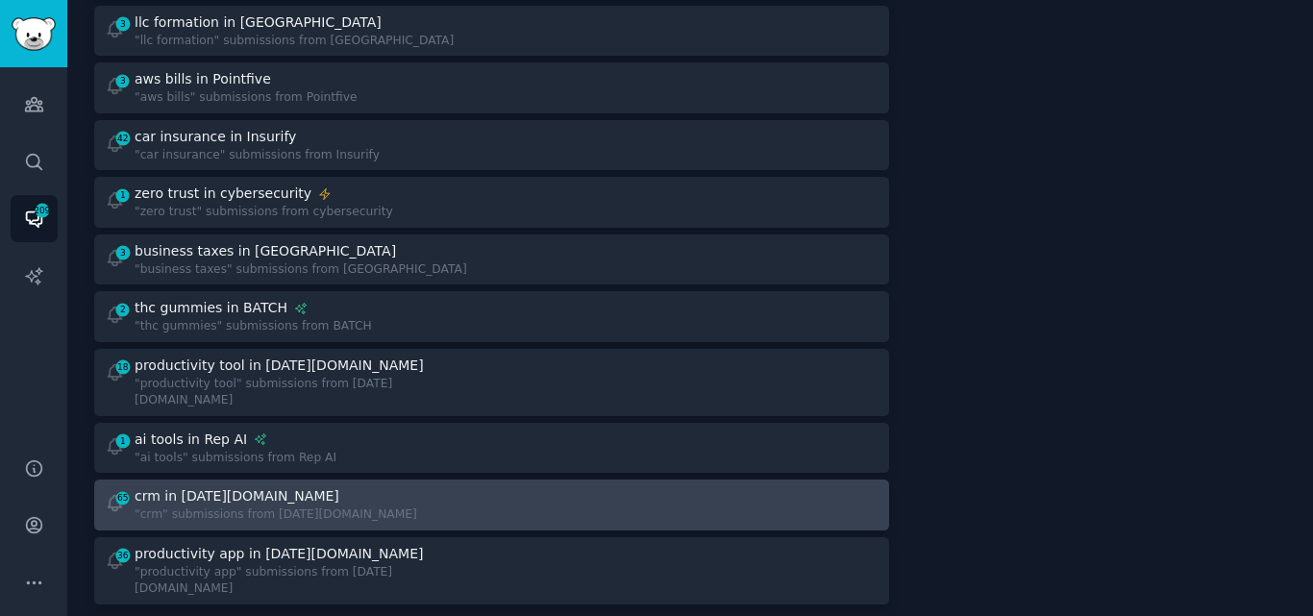
click at [260, 487] on div "crm in [DATE][DOMAIN_NAME]" at bounding box center [276, 497] width 283 height 20
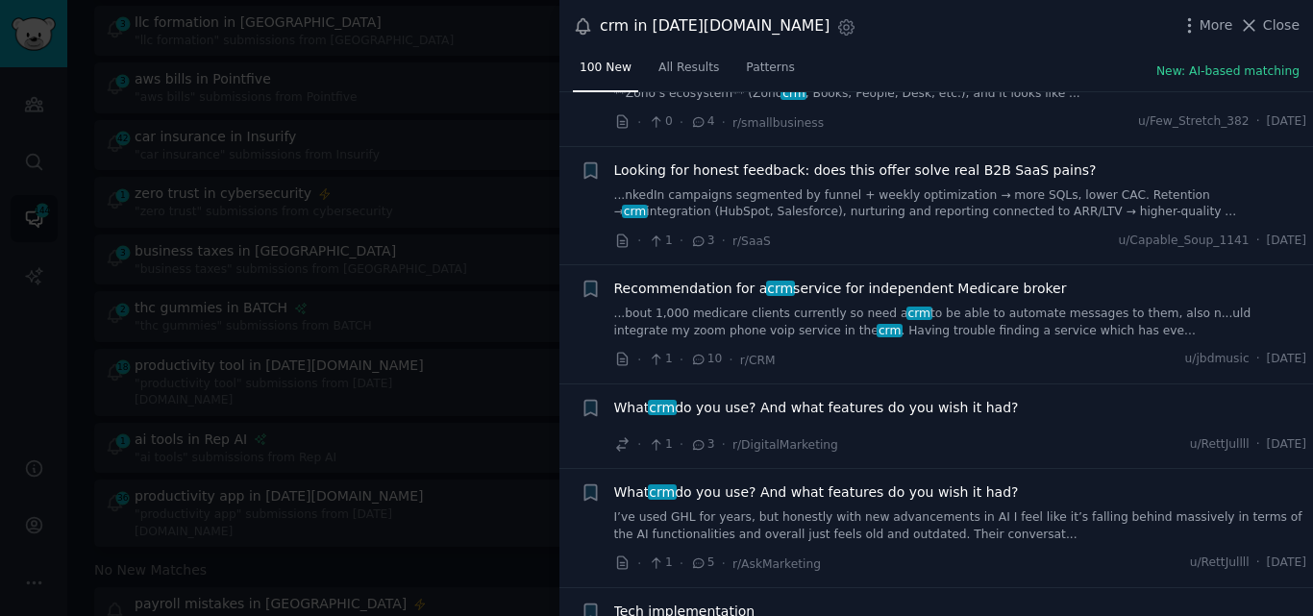
scroll to position [4079, 0]
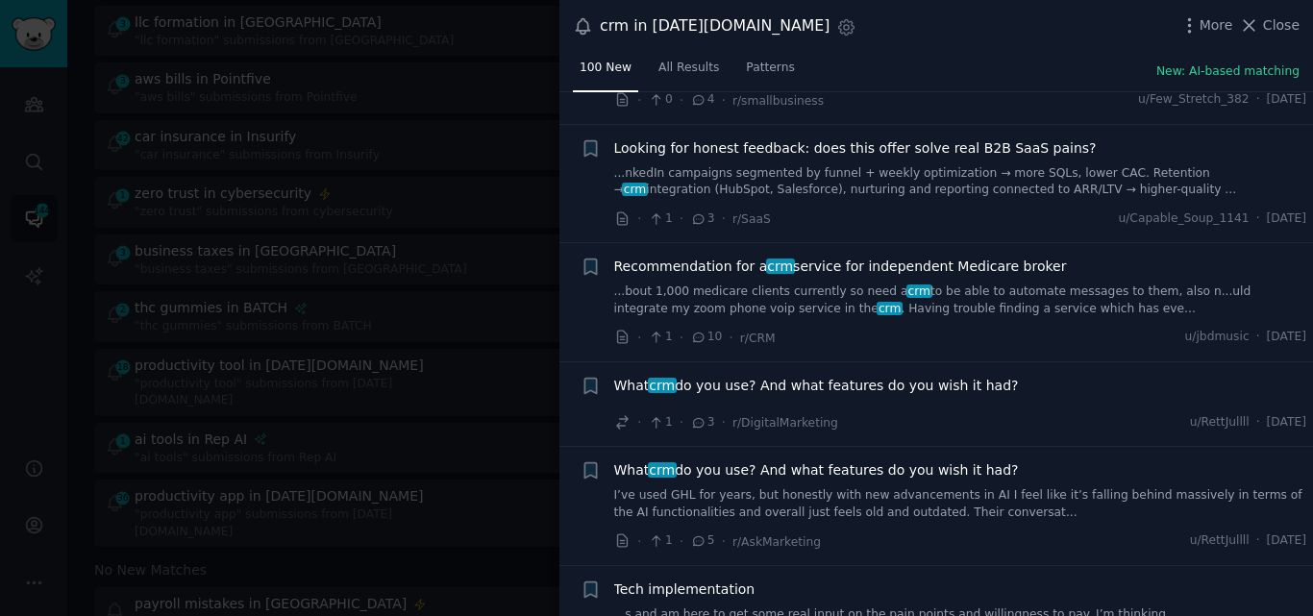
click at [727, 461] on span "What crm do you use? And what features do you wish it had?" at bounding box center [816, 471] width 405 height 20
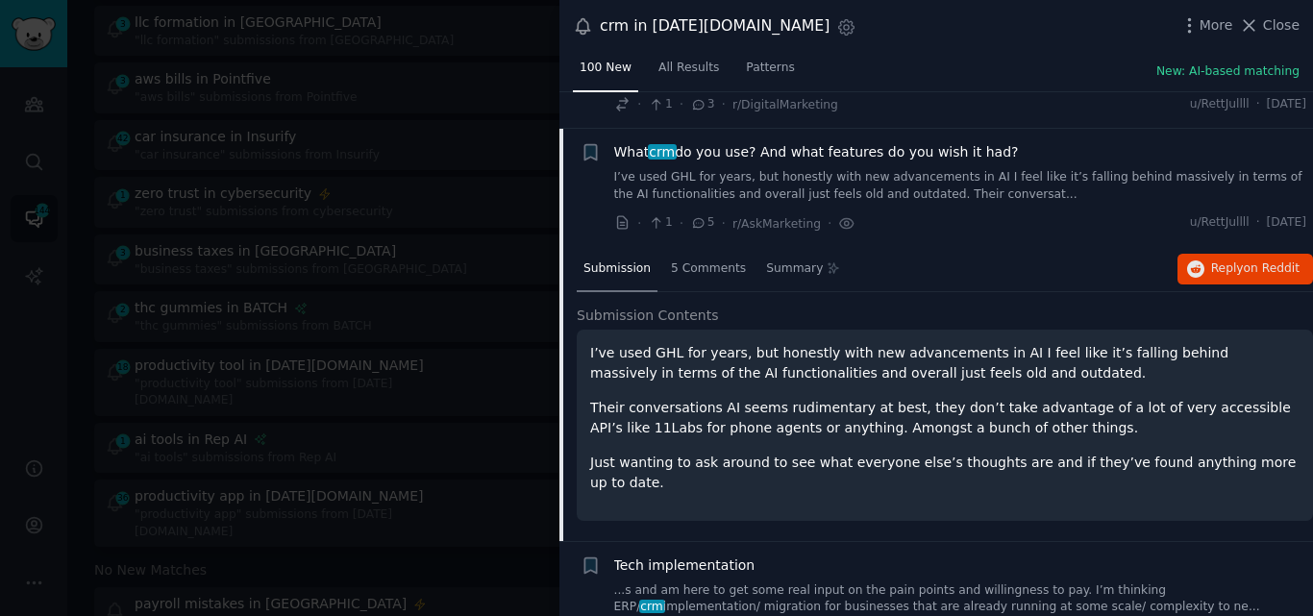
scroll to position [4394, 0]
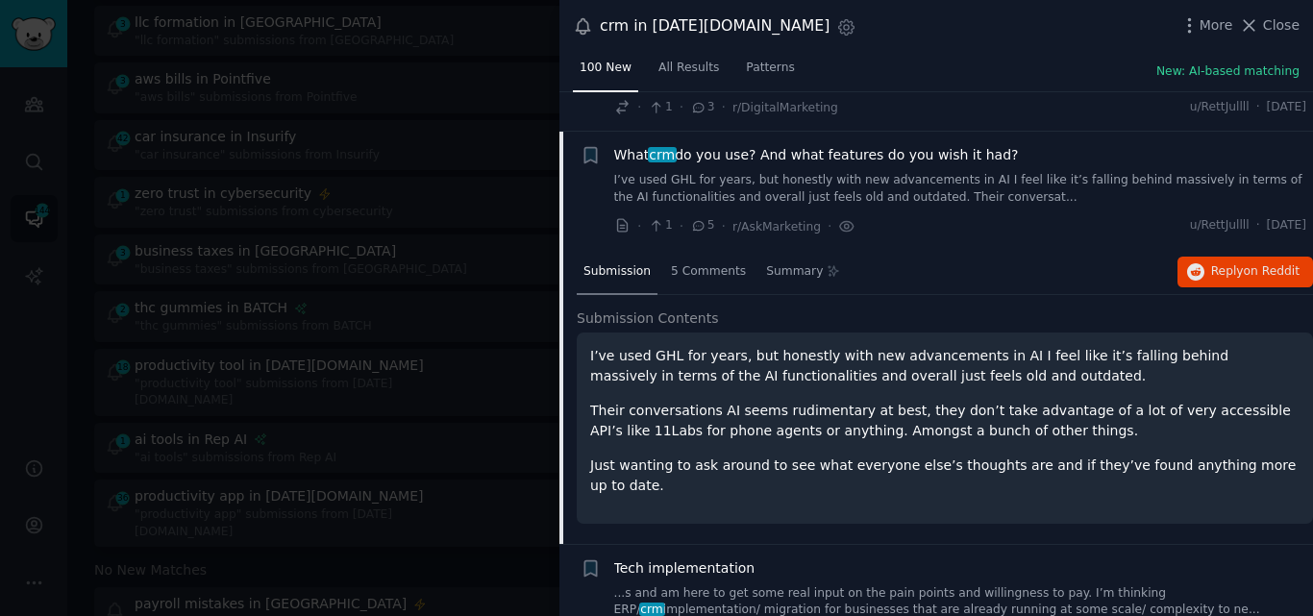
drag, startPoint x: 999, startPoint y: 108, endPoint x: 607, endPoint y: 119, distance: 392.5
click at [607, 145] on div "+ What crm do you use? And what features do you wish it had? I’ve used GHL for …" at bounding box center [944, 190] width 727 height 91
copy span "What crm do you use? And what features do you wish it had?"
